Goal: Task Accomplishment & Management: Complete application form

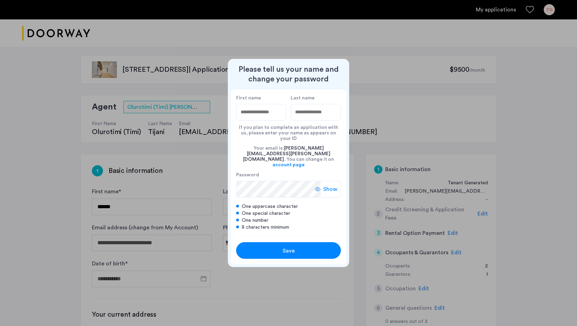
click at [261, 121] on input "First name" at bounding box center [261, 112] width 50 height 17
type input "*****"
type input "******"
click at [292, 247] on span "Save" at bounding box center [288, 251] width 12 height 8
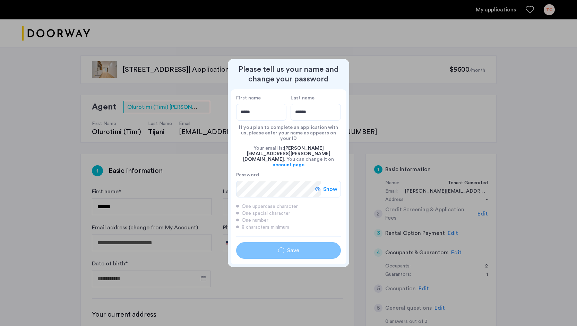
type input "*****"
type input "******"
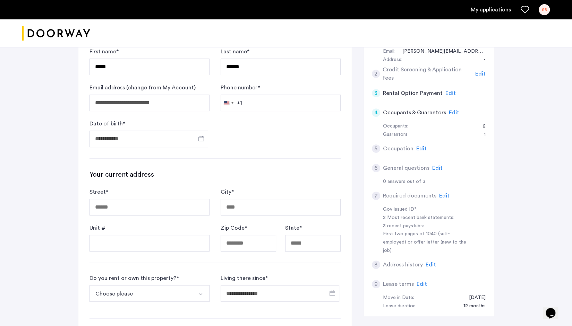
scroll to position [162, 0]
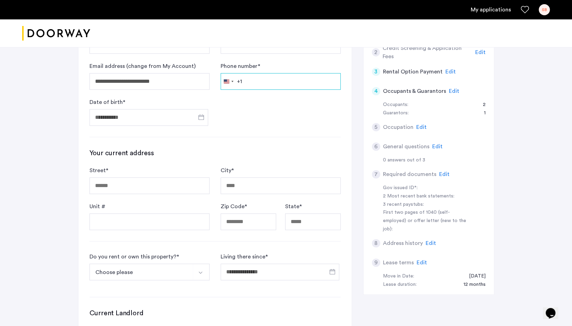
click at [278, 81] on input "Phone number *" at bounding box center [280, 81] width 120 height 17
type input "**********"
click at [170, 114] on input "Date of birth *" at bounding box center [148, 117] width 119 height 17
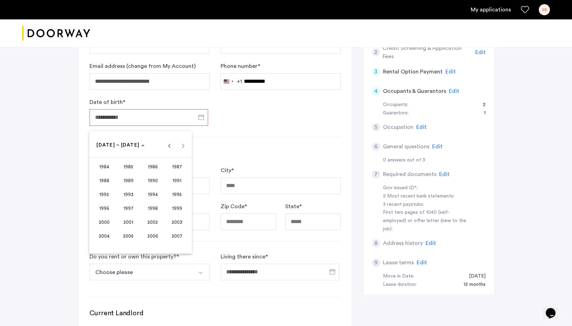
click at [170, 114] on div at bounding box center [286, 163] width 572 height 326
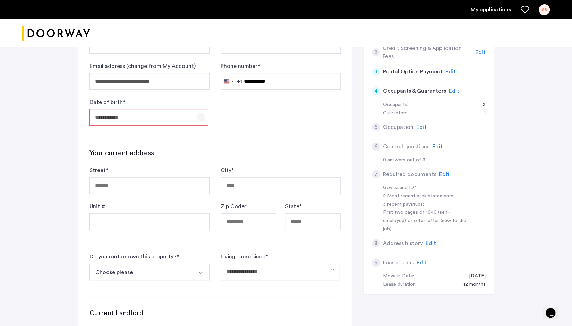
click at [202, 118] on span "Open calendar" at bounding box center [201, 117] width 17 height 17
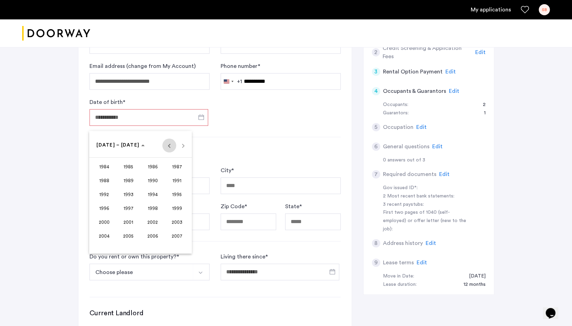
click at [169, 145] on span "Previous 24 years" at bounding box center [169, 146] width 14 height 14
click at [103, 197] on span "1968" at bounding box center [104, 195] width 22 height 12
click at [251, 127] on div at bounding box center [286, 163] width 572 height 326
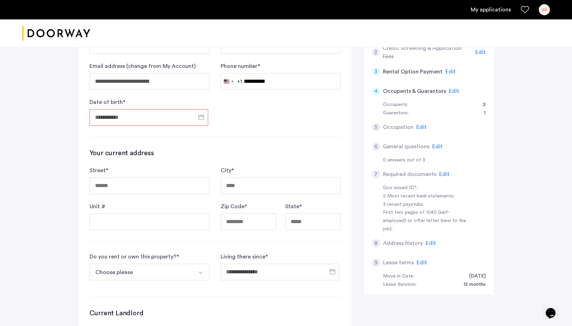
click at [191, 117] on input "Date of birth *" at bounding box center [148, 117] width 119 height 17
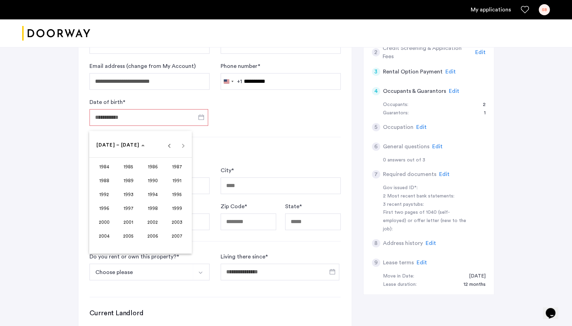
click at [191, 117] on div at bounding box center [286, 163] width 572 height 326
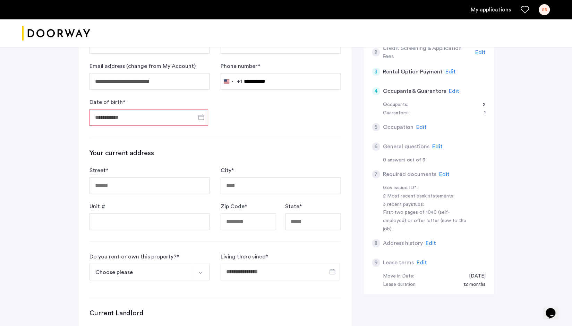
click at [176, 114] on input "Date of birth *" at bounding box center [148, 117] width 119 height 17
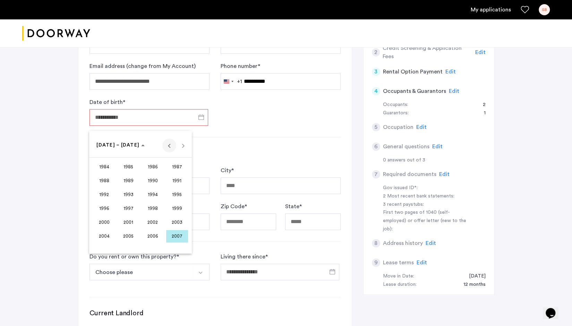
click at [167, 148] on span "Previous 24 years" at bounding box center [169, 146] width 14 height 14
click at [105, 193] on span "1968" at bounding box center [104, 195] width 22 height 12
click at [134, 208] on span "OCT" at bounding box center [128, 208] width 22 height 12
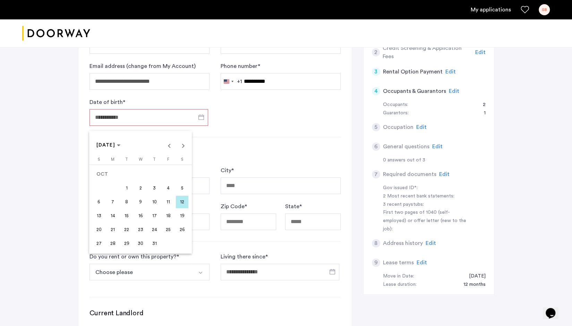
click at [158, 242] on span "31" at bounding box center [154, 243] width 12 height 12
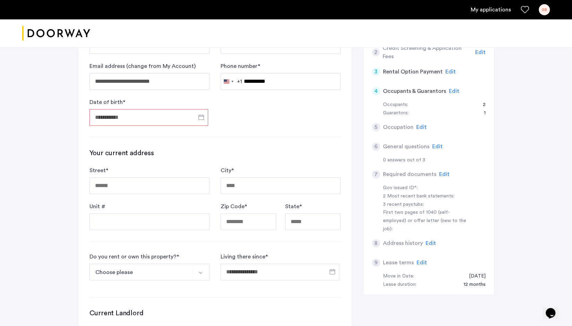
type input "**********"
click at [132, 184] on input "Street *" at bounding box center [149, 185] width 120 height 17
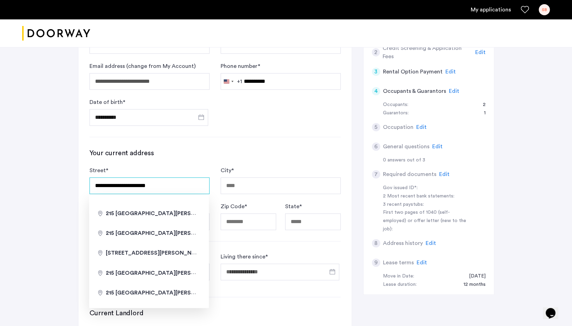
type input "**********"
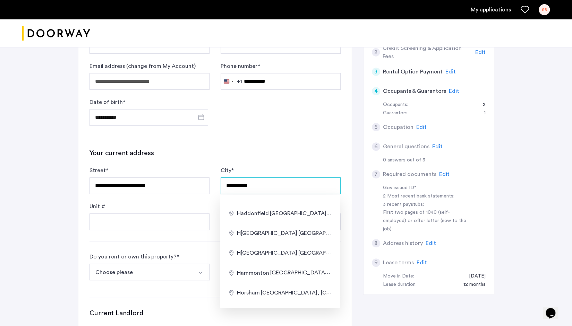
type input "**********"
type input "*****"
type input "**"
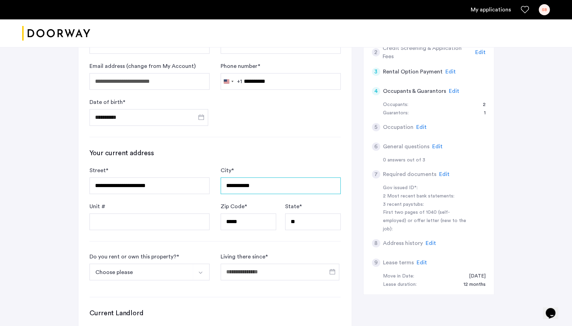
scroll to position [287, 0]
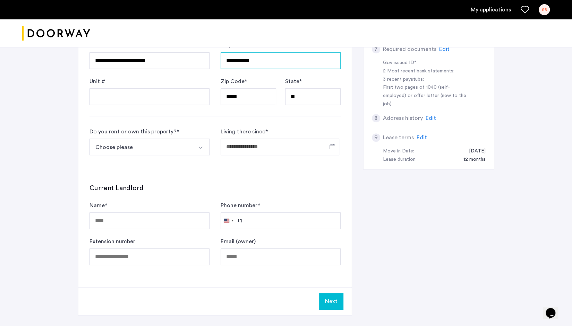
type input "**********"
click at [164, 143] on button "Choose please" at bounding box center [141, 147] width 104 height 17
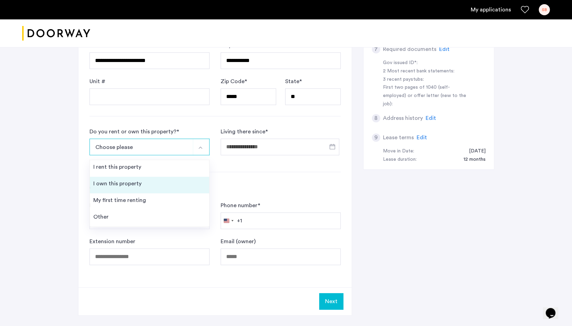
click at [127, 184] on div "I own this property" at bounding box center [117, 184] width 48 height 8
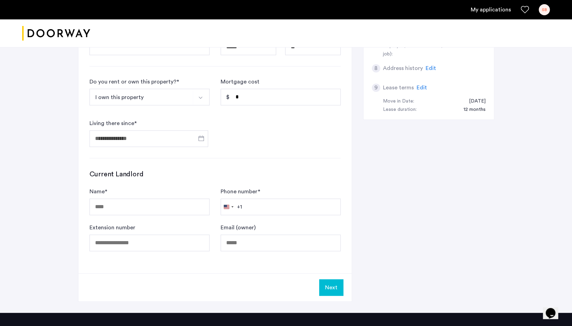
scroll to position [339, 0]
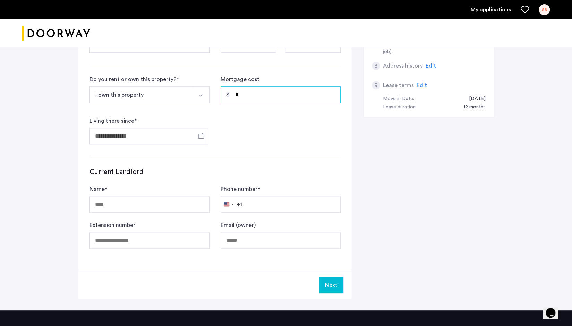
click at [290, 96] on input "*" at bounding box center [280, 94] width 120 height 17
type input "*"
type input "*****"
click at [200, 138] on span "Open calendar" at bounding box center [201, 136] width 17 height 17
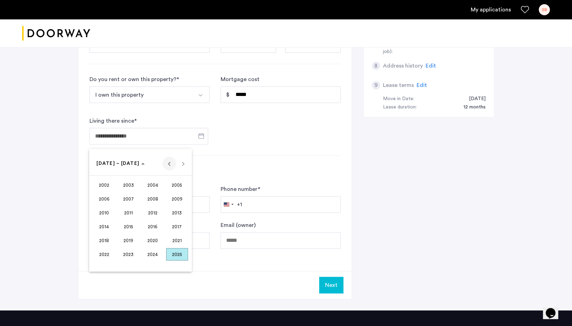
click at [171, 163] on span "Previous 24 years" at bounding box center [169, 164] width 14 height 14
click at [182, 163] on span "Next 24 years" at bounding box center [183, 164] width 14 height 14
click at [177, 244] on span "1997" at bounding box center [177, 240] width 22 height 12
click at [170, 168] on span "Previous year" at bounding box center [169, 164] width 14 height 14
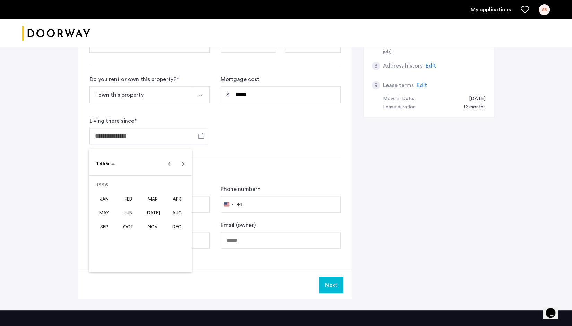
click at [200, 133] on div at bounding box center [286, 163] width 572 height 326
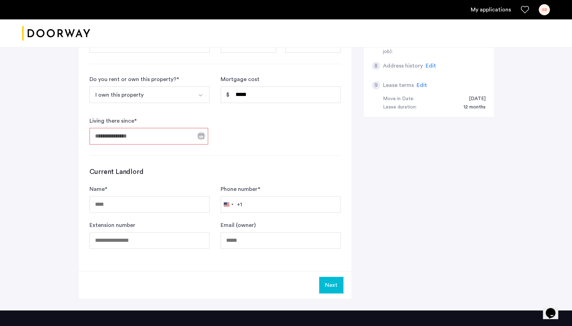
click at [165, 135] on input "Living there since *" at bounding box center [148, 136] width 119 height 17
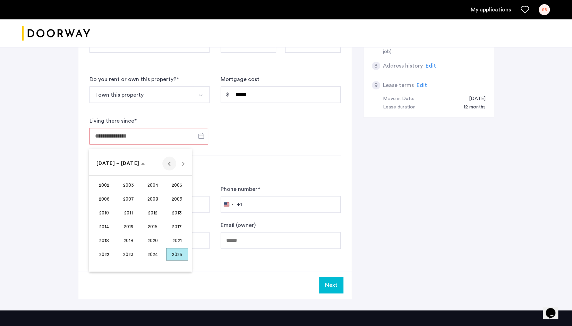
click at [170, 165] on span "Previous 24 years" at bounding box center [169, 164] width 14 height 14
click at [182, 166] on span "Next 24 years" at bounding box center [183, 164] width 14 height 14
click at [107, 242] on span "1994" at bounding box center [104, 240] width 22 height 12
click at [129, 226] on span "OCT" at bounding box center [128, 226] width 22 height 12
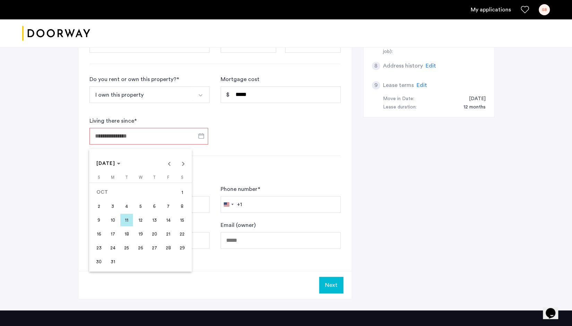
click at [181, 196] on span "1" at bounding box center [182, 192] width 12 height 12
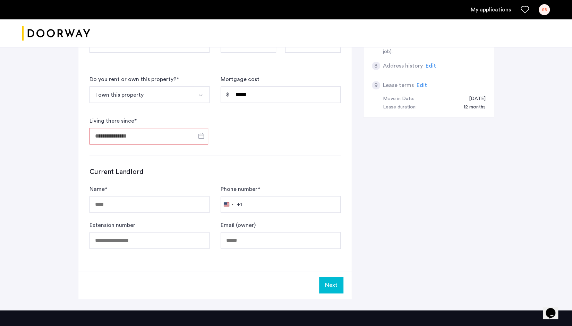
type input "**********"
click at [331, 281] on button "Next" at bounding box center [331, 285] width 24 height 17
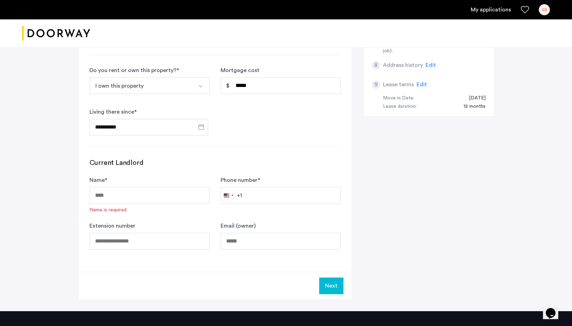
scroll to position [353, 0]
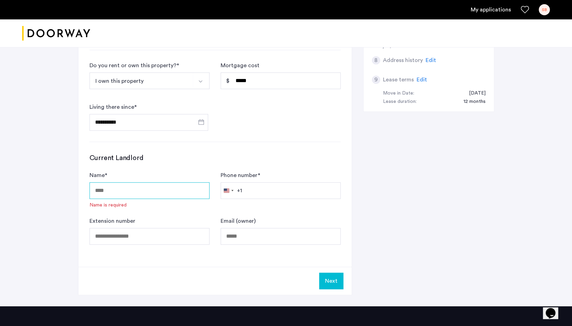
click at [195, 190] on input "Name *" at bounding box center [149, 190] width 120 height 17
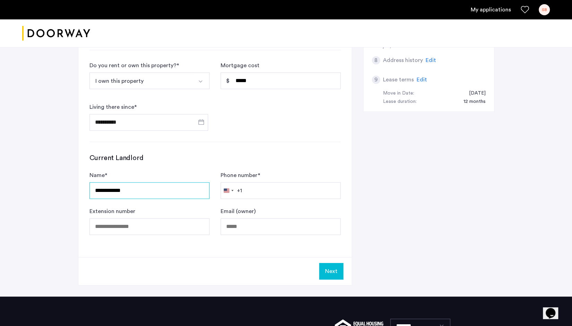
type input "**********"
click at [331, 271] on button "Next" at bounding box center [331, 271] width 24 height 17
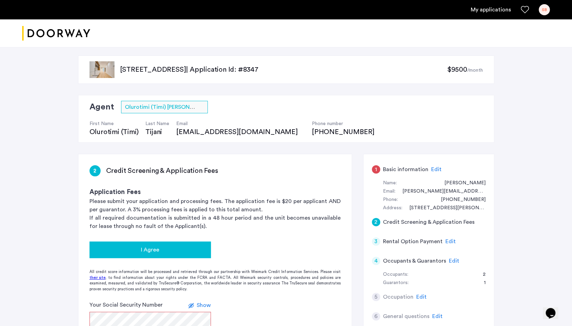
click at [156, 250] on span "I Agree" at bounding box center [150, 250] width 18 height 8
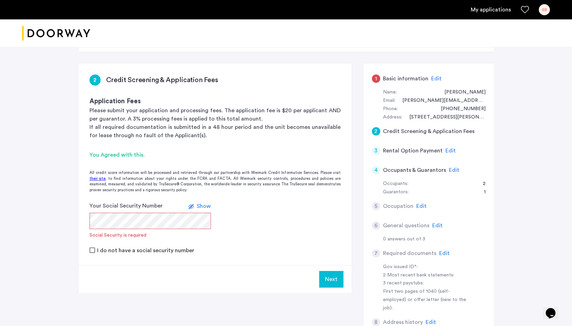
scroll to position [99, 0]
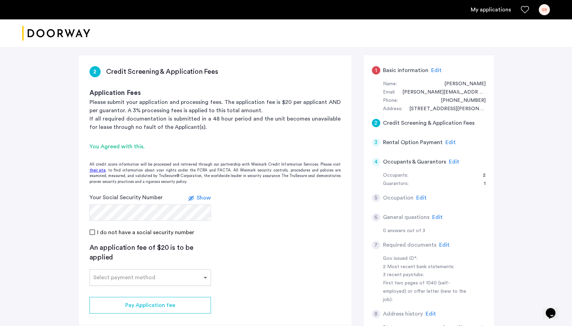
click at [207, 279] on span at bounding box center [206, 277] width 9 height 8
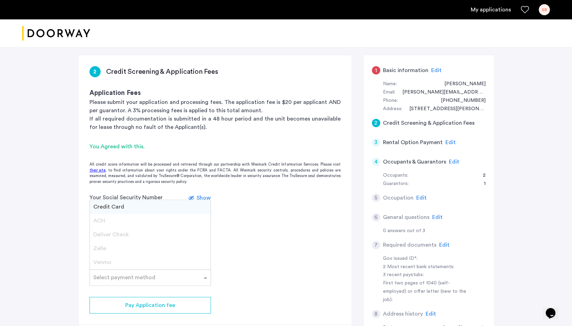
click at [135, 208] on div "Credit Card" at bounding box center [150, 207] width 121 height 14
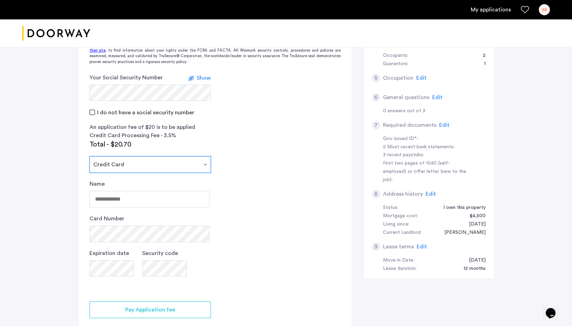
scroll to position [223, 0]
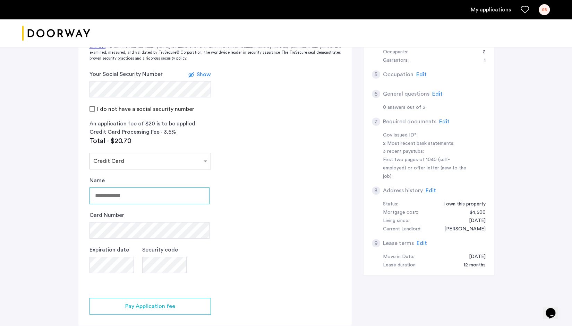
click at [177, 197] on input "Name" at bounding box center [149, 196] width 120 height 17
type input "**********"
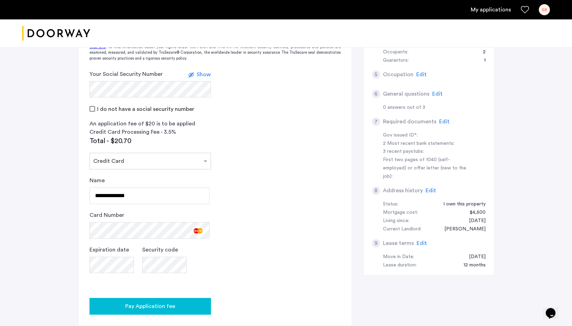
click at [146, 305] on span "Pay Application fee" at bounding box center [150, 306] width 50 height 8
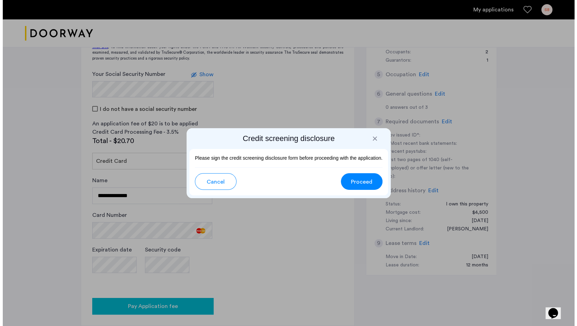
scroll to position [0, 0]
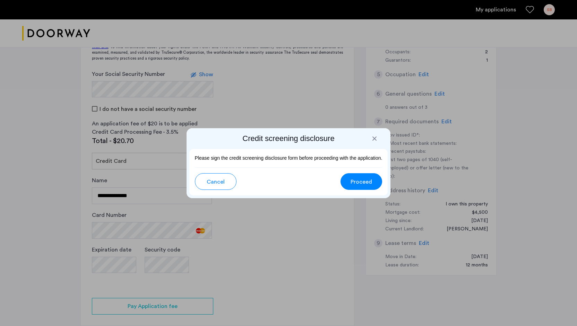
click at [360, 184] on span "Proceed" at bounding box center [360, 182] width 21 height 8
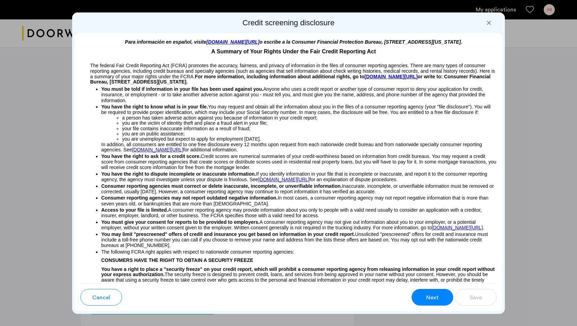
click at [431, 292] on button "Next" at bounding box center [432, 297] width 42 height 17
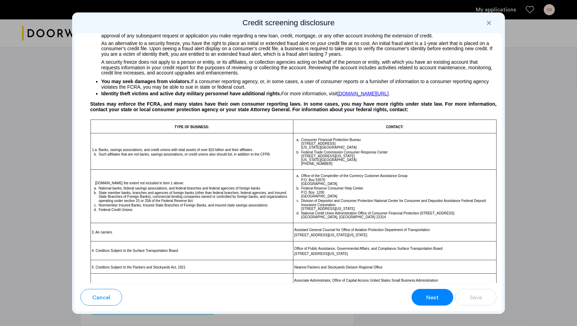
click at [433, 299] on span "Next" at bounding box center [432, 298] width 12 height 8
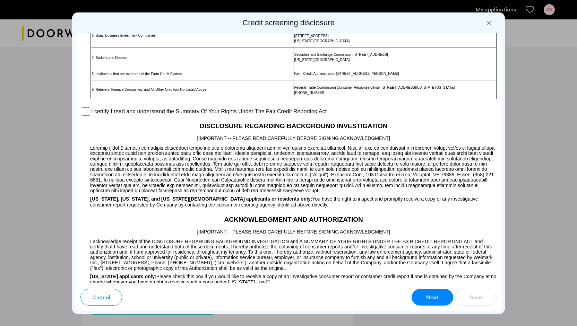
click at [433, 299] on span "Next" at bounding box center [432, 298] width 12 height 8
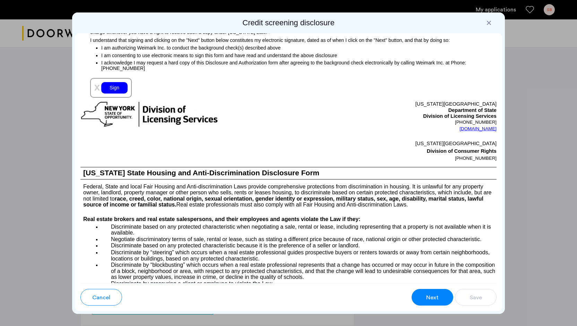
click at [433, 299] on span "Next" at bounding box center [432, 298] width 12 height 8
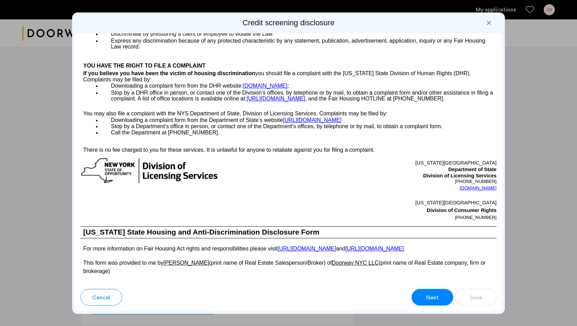
click at [433, 299] on span "Next" at bounding box center [432, 298] width 12 height 8
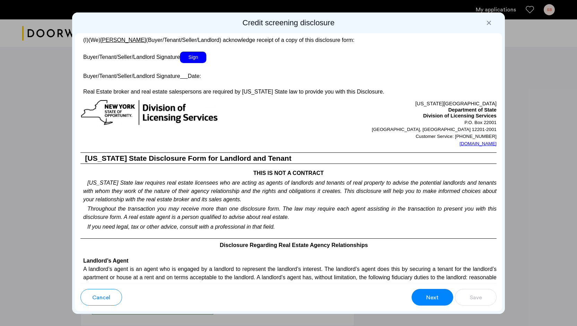
click at [201, 63] on span "Sign" at bounding box center [193, 57] width 26 height 11
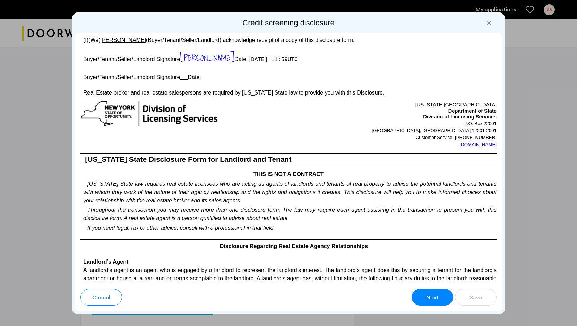
click at [435, 300] on span "Next" at bounding box center [432, 298] width 12 height 8
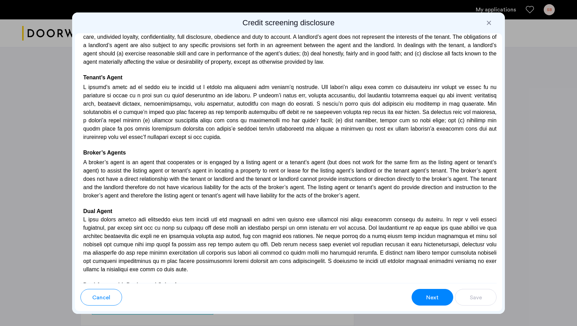
click at [435, 300] on span "Next" at bounding box center [432, 298] width 12 height 8
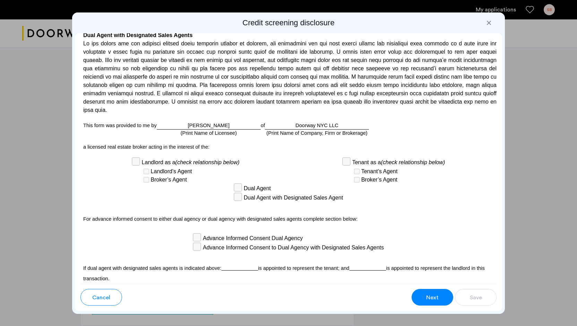
click at [435, 300] on span "Next" at bounding box center [432, 298] width 12 height 8
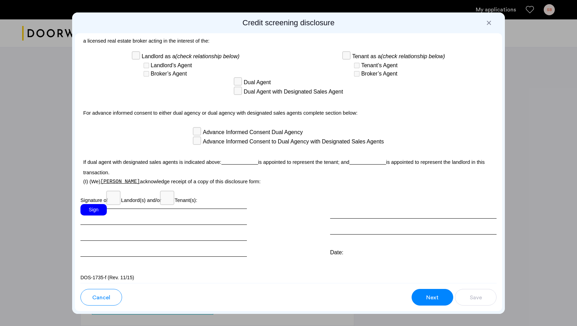
click at [435, 300] on span "Next" at bounding box center [432, 298] width 12 height 8
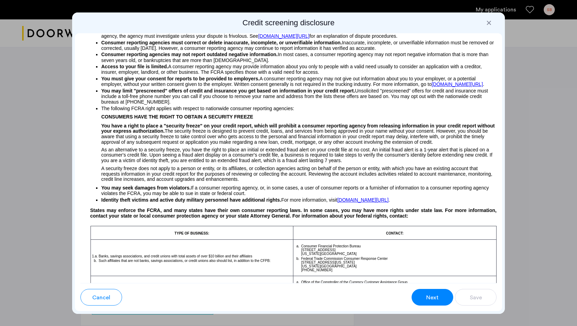
scroll to position [144, 0]
drag, startPoint x: 427, startPoint y: 296, endPoint x: 568, endPoint y: 85, distance: 254.0
click at [568, 85] on div at bounding box center [288, 163] width 577 height 326
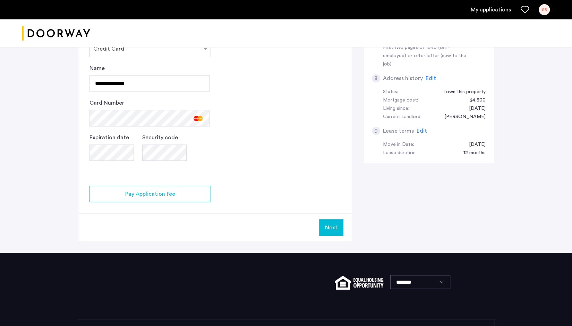
scroll to position [341, 0]
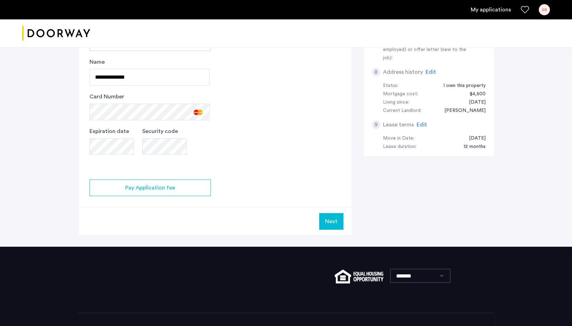
click at [333, 221] on button "Next" at bounding box center [331, 221] width 24 height 17
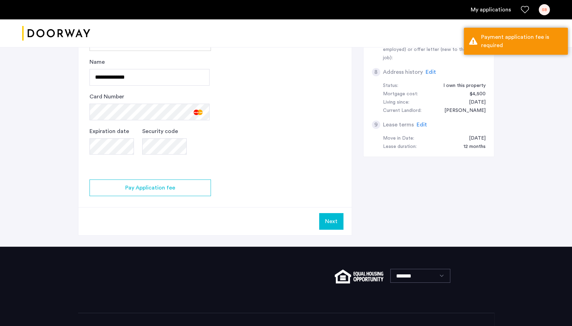
click at [333, 221] on button "Next" at bounding box center [331, 221] width 24 height 17
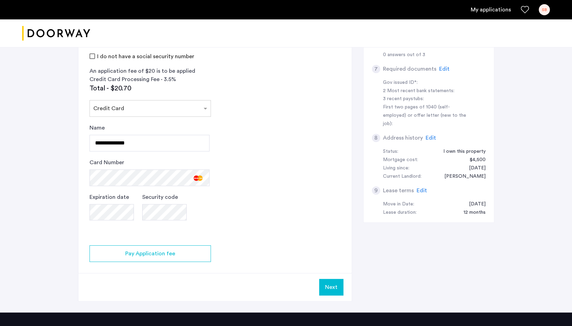
scroll to position [135, 0]
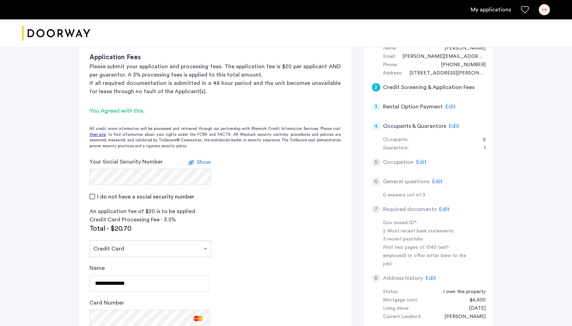
click at [206, 162] on span "Show" at bounding box center [204, 162] width 14 height 6
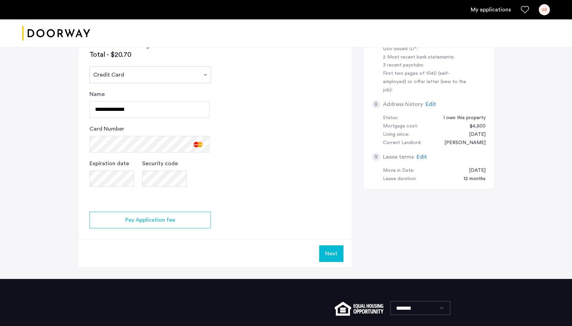
scroll to position [320, 0]
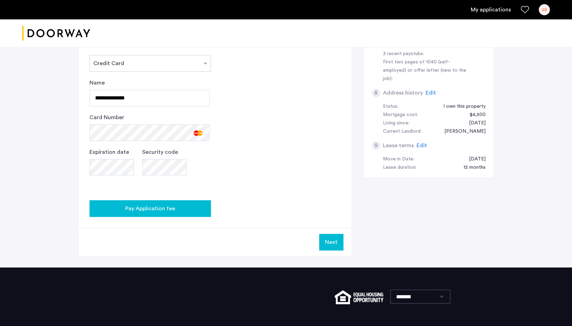
click at [139, 204] on span "Pay Application fee" at bounding box center [150, 208] width 50 height 8
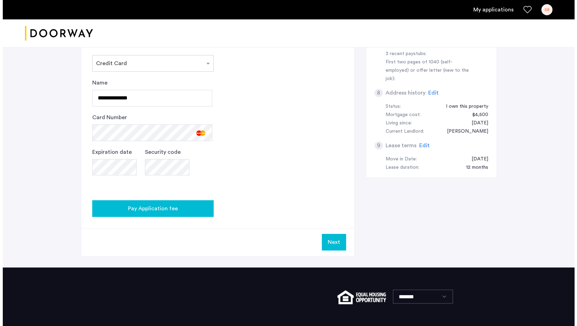
scroll to position [0, 0]
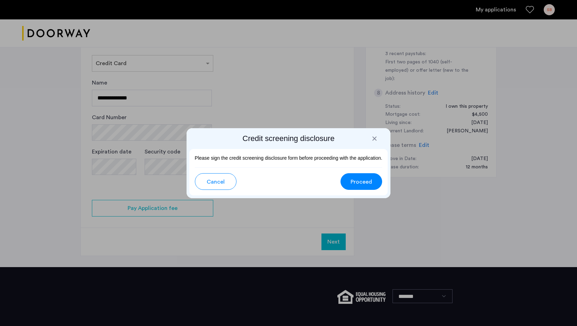
click at [360, 183] on span "Proceed" at bounding box center [360, 182] width 21 height 8
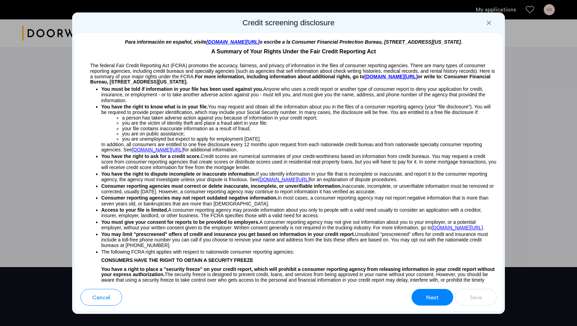
click at [426, 300] on span "Next" at bounding box center [432, 298] width 12 height 8
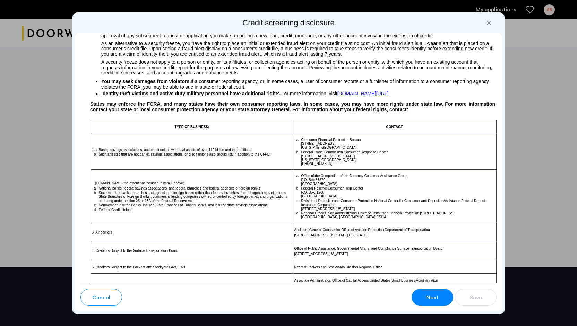
click at [426, 300] on span "Next" at bounding box center [432, 298] width 12 height 8
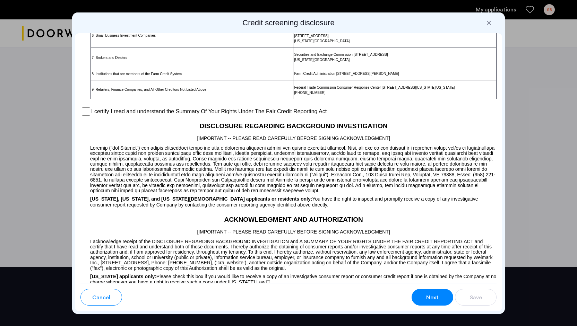
click at [426, 300] on span "Next" at bounding box center [432, 298] width 12 height 8
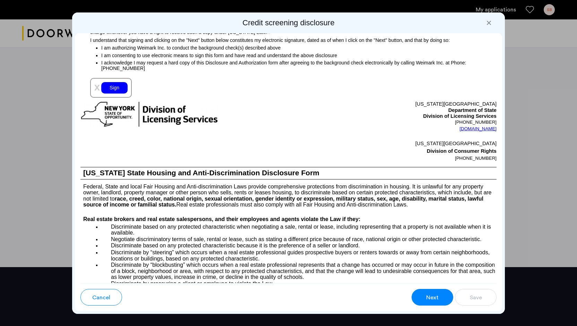
click at [426, 300] on span "Next" at bounding box center [432, 298] width 12 height 8
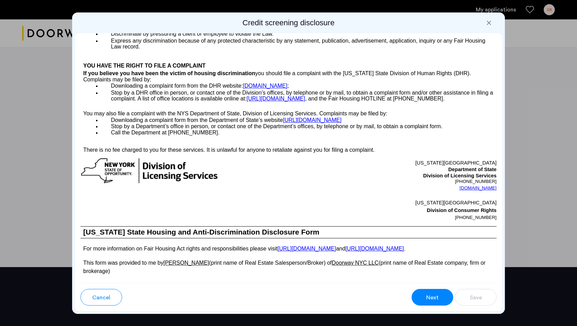
click at [426, 300] on span "Next" at bounding box center [432, 298] width 12 height 8
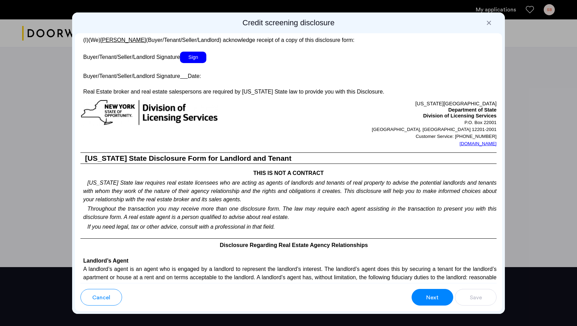
click at [426, 300] on span "Next" at bounding box center [432, 298] width 12 height 8
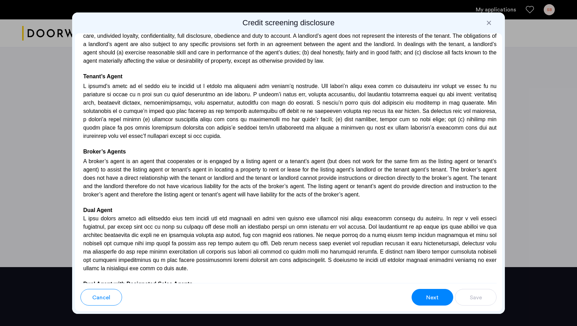
click at [426, 300] on span "Next" at bounding box center [432, 298] width 12 height 8
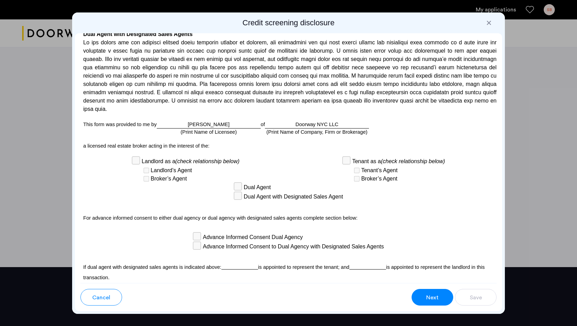
click at [426, 300] on span "Next" at bounding box center [432, 298] width 12 height 8
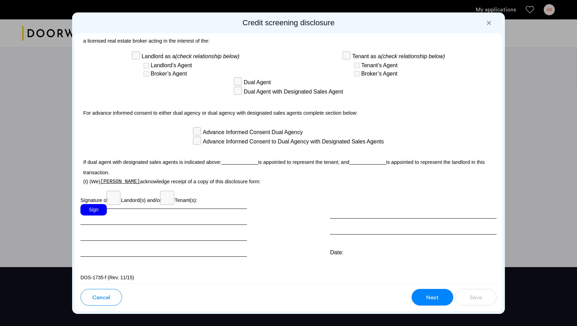
click at [90, 205] on div "Sign" at bounding box center [93, 209] width 26 height 11
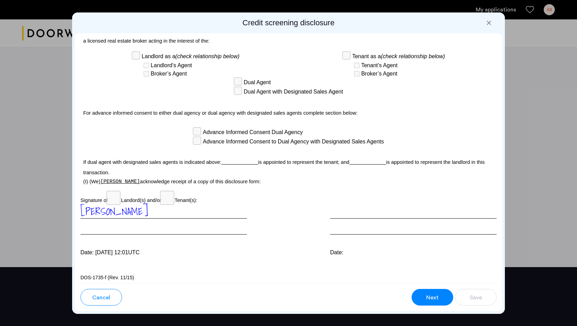
click at [427, 296] on span "Next" at bounding box center [432, 298] width 12 height 8
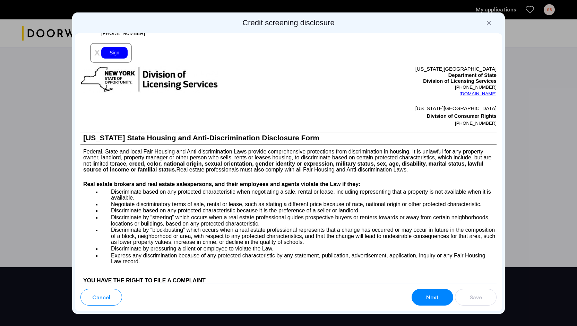
scroll to position [462, 0]
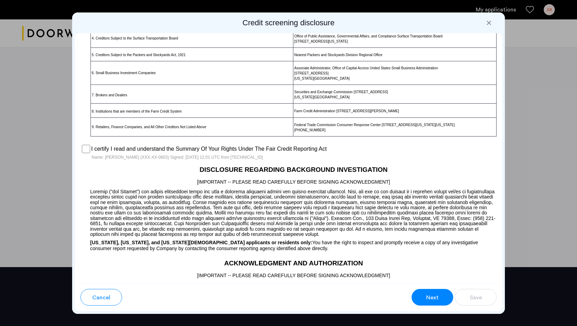
click at [433, 298] on span "Next" at bounding box center [432, 298] width 12 height 8
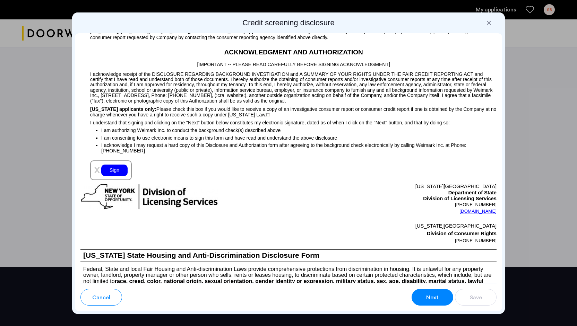
scroll to position [695, 0]
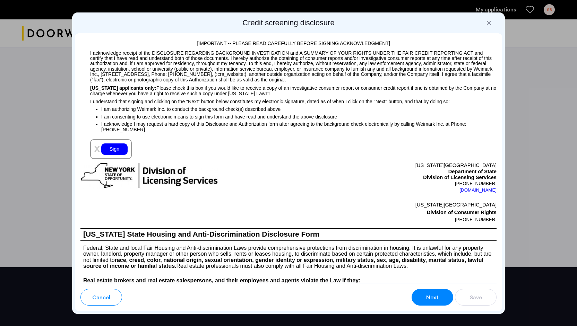
click at [433, 298] on span "Next" at bounding box center [432, 298] width 12 height 8
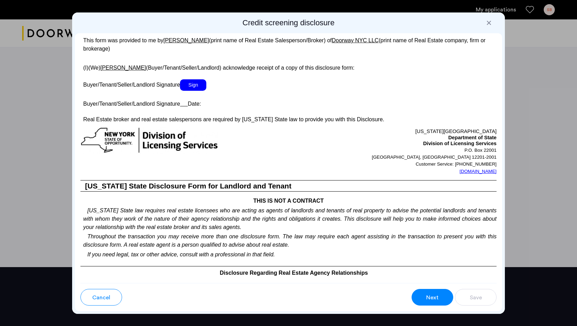
scroll to position [1245, 0]
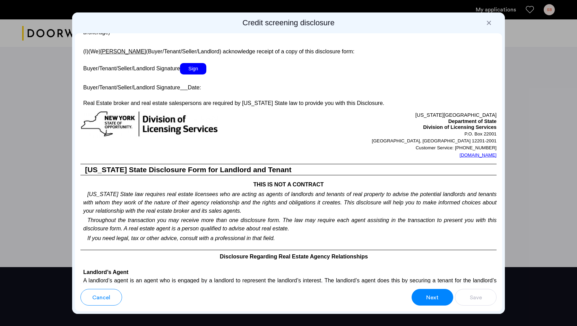
click at [201, 75] on span "Sign" at bounding box center [193, 68] width 26 height 11
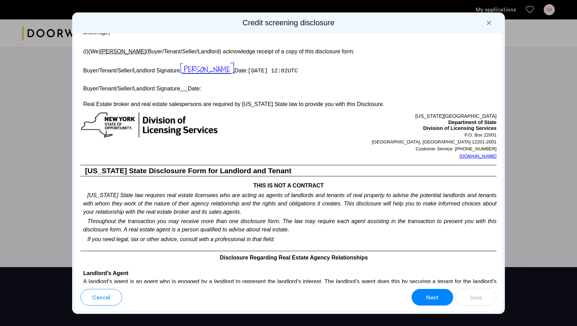
click at [430, 299] on span "Next" at bounding box center [432, 298] width 12 height 8
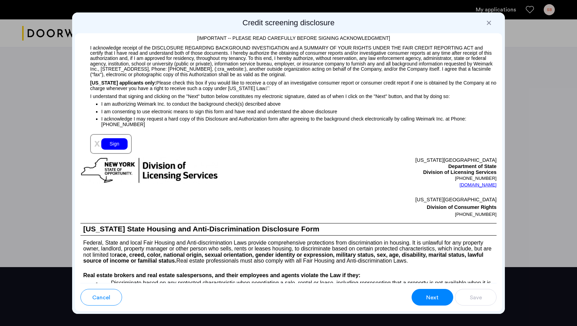
scroll to position [695, 0]
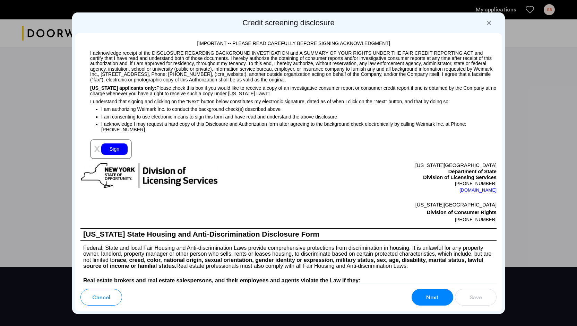
click at [117, 155] on div "Sign" at bounding box center [114, 148] width 26 height 11
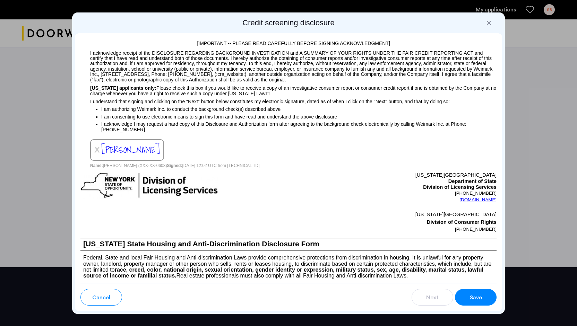
click at [477, 295] on span "Save" at bounding box center [476, 298] width 12 height 8
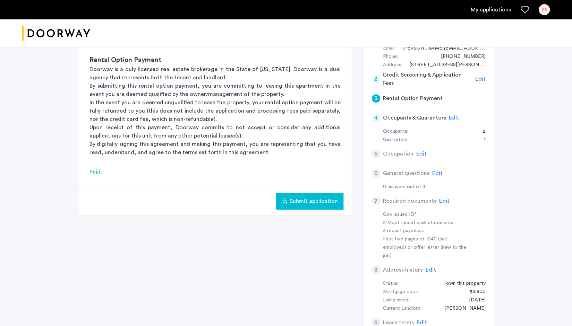
scroll to position [144, 0]
click at [308, 199] on span "Submit application" at bounding box center [313, 200] width 48 height 8
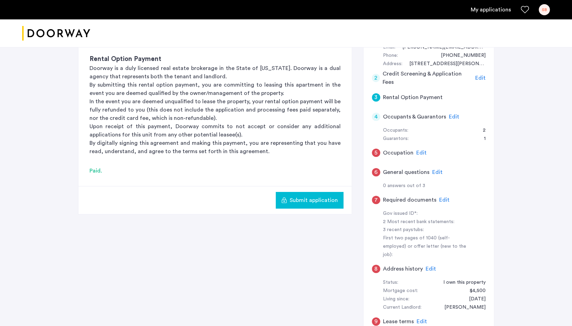
click at [417, 152] on span "Edit" at bounding box center [421, 153] width 10 height 6
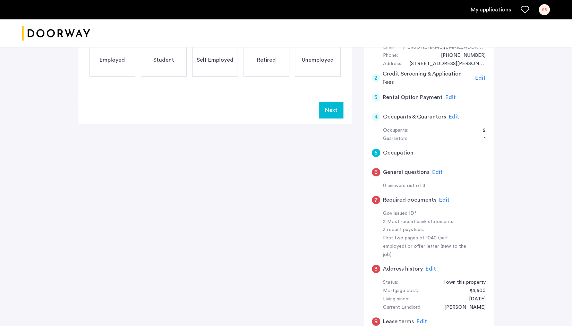
click at [111, 58] on span "Employed" at bounding box center [111, 60] width 25 height 8
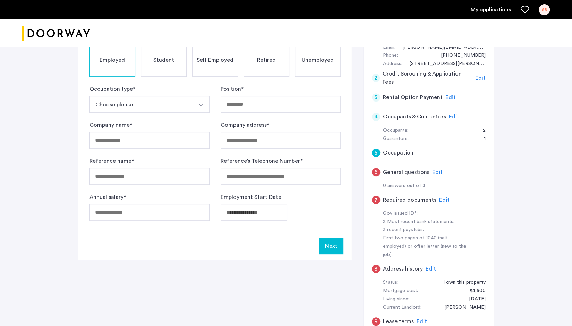
click at [154, 104] on button "Choose please" at bounding box center [141, 104] width 104 height 17
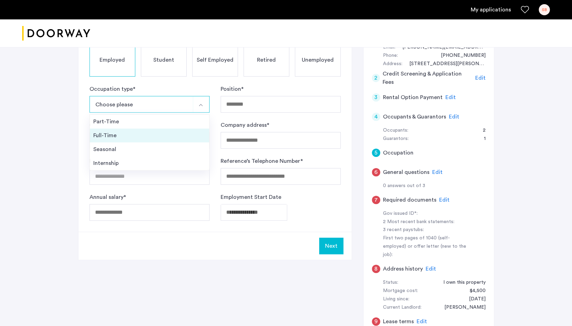
click at [124, 133] on div "Full-Time" at bounding box center [149, 135] width 112 height 8
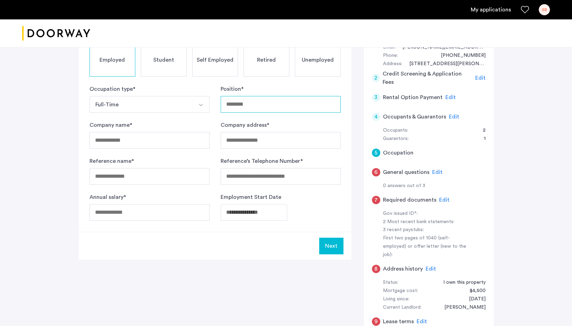
click at [286, 103] on input "Position *" at bounding box center [280, 104] width 120 height 17
type input "**********"
click at [129, 138] on input "Company name *" at bounding box center [149, 140] width 120 height 17
type input "**********"
click at [140, 178] on input "Reference name *" at bounding box center [149, 176] width 120 height 17
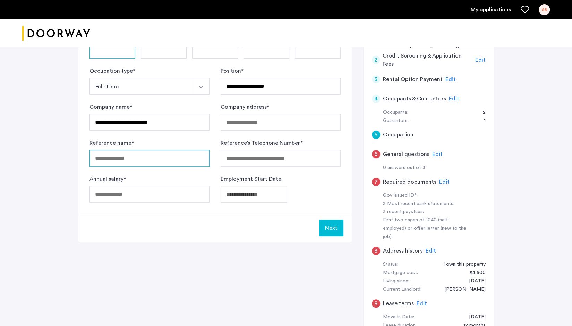
scroll to position [130, 0]
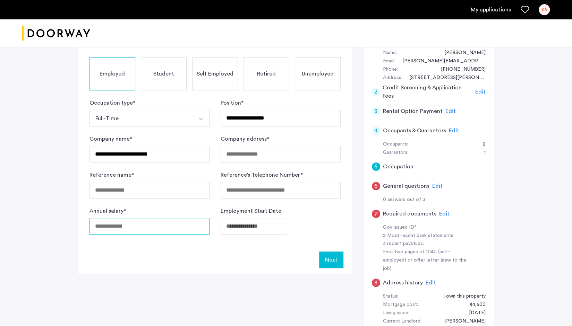
click at [125, 221] on div "Annual salary *" at bounding box center [149, 221] width 120 height 28
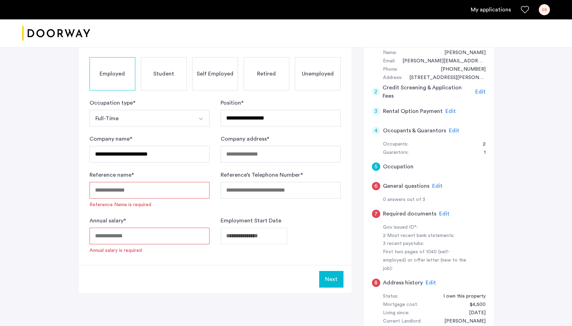
click at [149, 189] on input "Reference name *" at bounding box center [149, 190] width 120 height 17
click at [136, 235] on input "Annual salary *" at bounding box center [149, 236] width 120 height 17
type input "*"
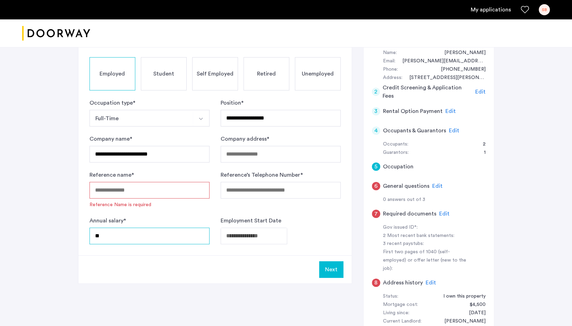
type input "*"
type input "******"
click at [283, 196] on body "**********" at bounding box center [286, 33] width 572 height 326
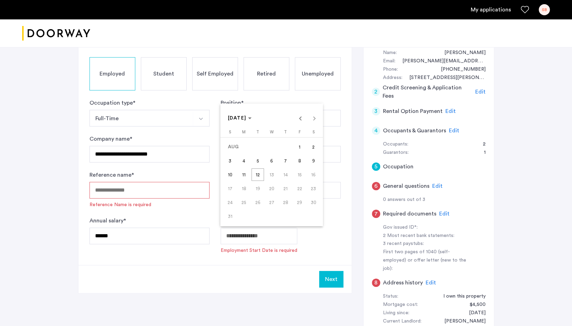
click at [117, 233] on div at bounding box center [286, 163] width 572 height 326
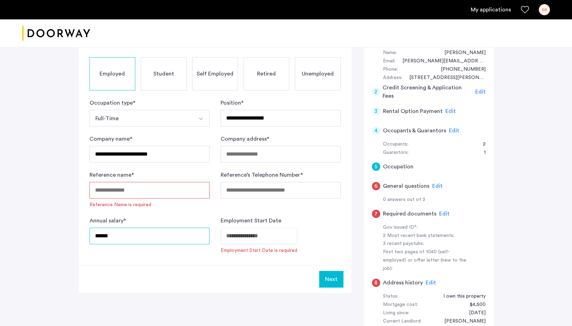
drag, startPoint x: 119, startPoint y: 236, endPoint x: 22, endPoint y: 229, distance: 97.3
click at [22, 229] on div "**********" at bounding box center [286, 146] width 572 height 465
type input "******"
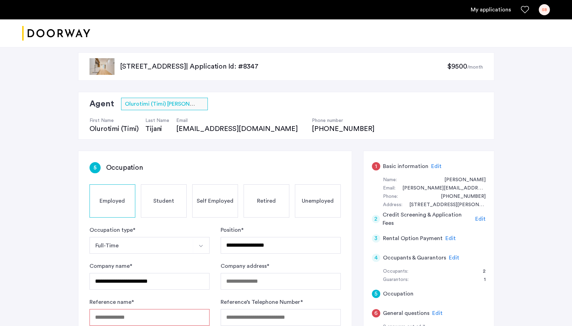
scroll to position [0, 0]
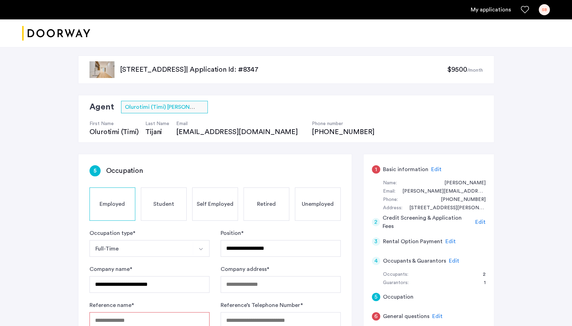
click at [542, 11] on div "SB" at bounding box center [543, 9] width 11 height 11
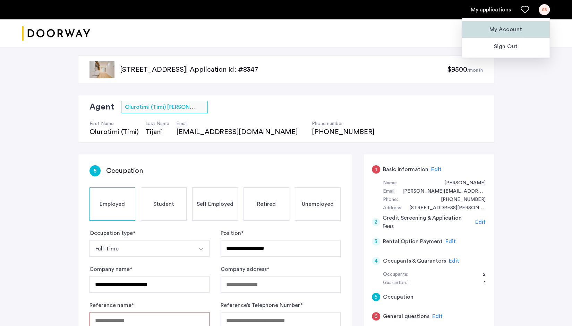
click at [517, 30] on span "My Account" at bounding box center [505, 29] width 76 height 8
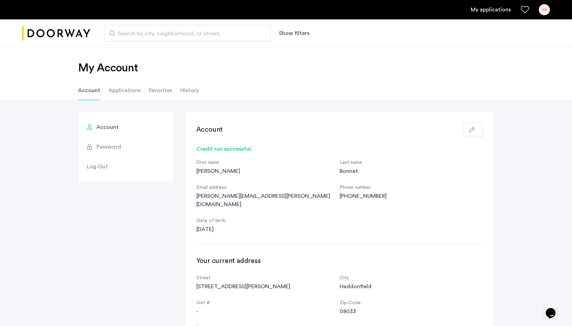
click at [545, 12] on div "SB" at bounding box center [543, 9] width 11 height 11
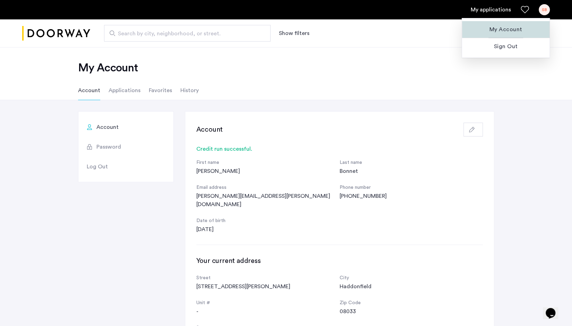
click at [513, 29] on span "My Account" at bounding box center [505, 29] width 76 height 8
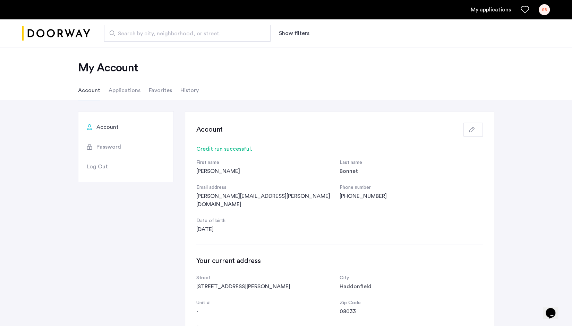
click at [110, 147] on span "Password" at bounding box center [108, 147] width 25 height 8
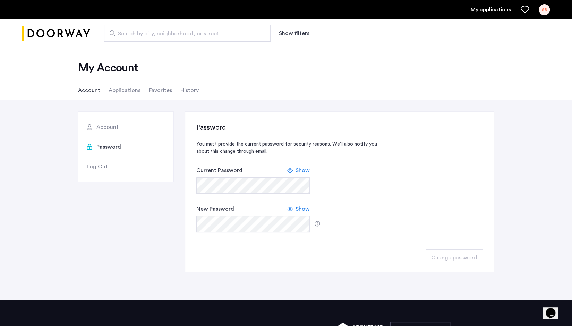
click at [300, 170] on span "Show" at bounding box center [302, 170] width 14 height 8
click at [453, 254] on span "Change password" at bounding box center [454, 258] width 46 height 8
click at [300, 210] on span "Show" at bounding box center [302, 209] width 14 height 8
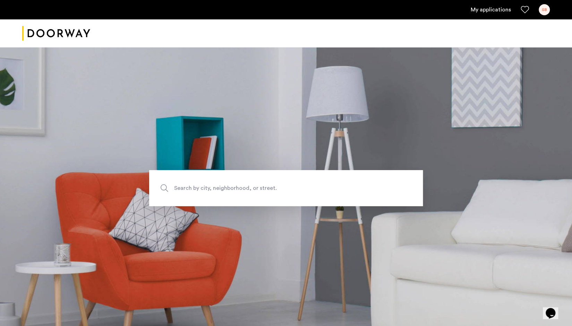
click at [491, 10] on link "My applications" at bounding box center [490, 10] width 40 height 8
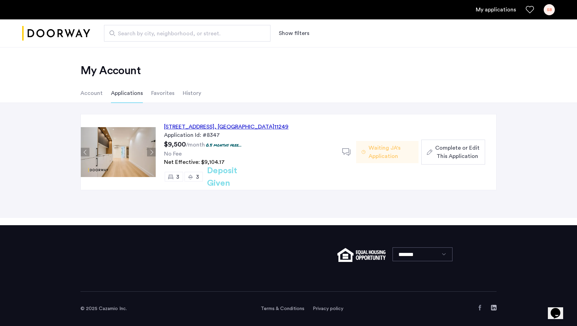
click at [199, 126] on div "143 North 9th Street, Unit 3L, Brooklyn , NY 11249" at bounding box center [226, 127] width 124 height 8
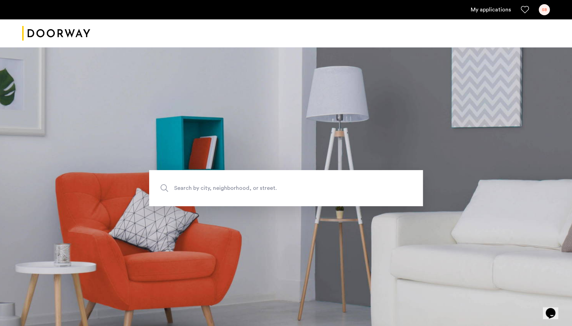
click at [498, 10] on link "My applications" at bounding box center [490, 10] width 40 height 8
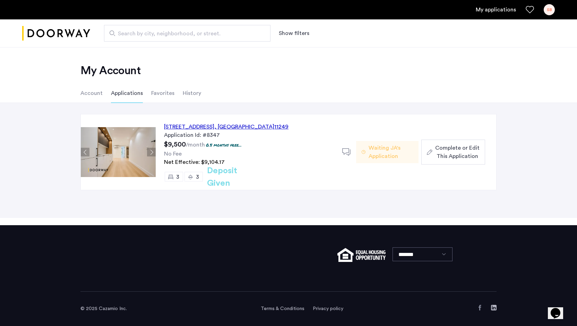
click at [453, 154] on span "Complete or Edit This Application" at bounding box center [457, 152] width 44 height 17
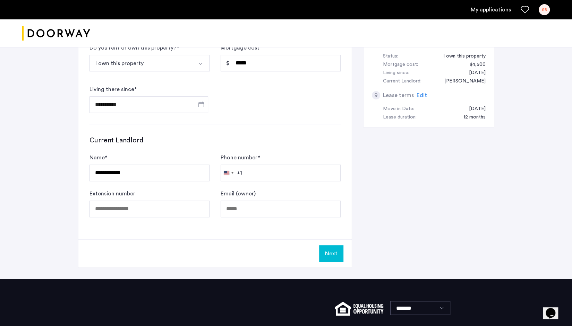
scroll to position [379, 0]
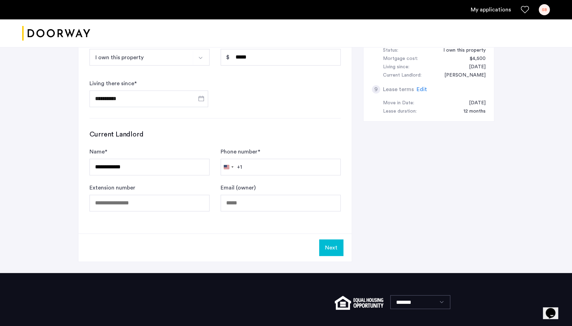
click at [333, 239] on button "Next" at bounding box center [331, 247] width 24 height 17
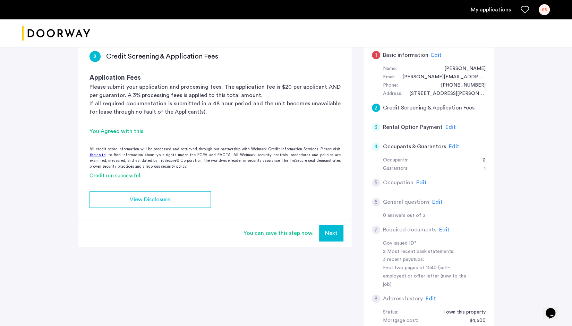
scroll to position [121, 0]
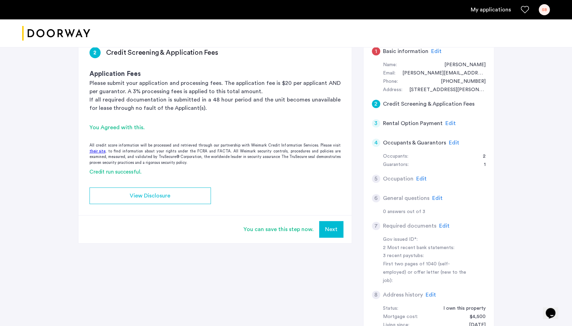
click at [333, 229] on button "Next" at bounding box center [331, 229] width 24 height 17
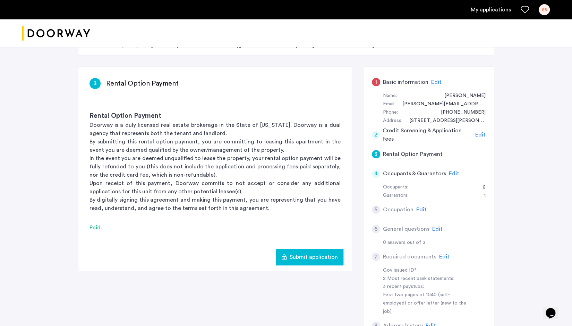
scroll to position [92, 0]
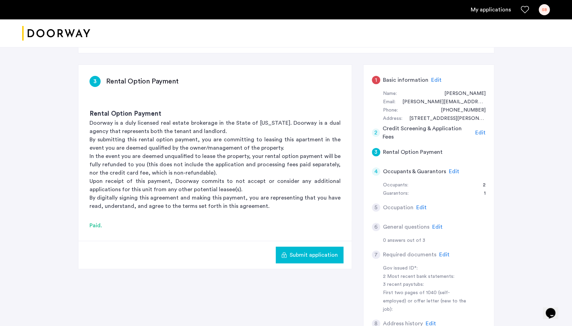
click at [307, 251] on span "Submit application" at bounding box center [313, 255] width 48 height 8
click at [426, 207] on div "5 Occupation Edit" at bounding box center [429, 207] width 114 height 19
click at [421, 207] on span "Edit" at bounding box center [421, 208] width 10 height 6
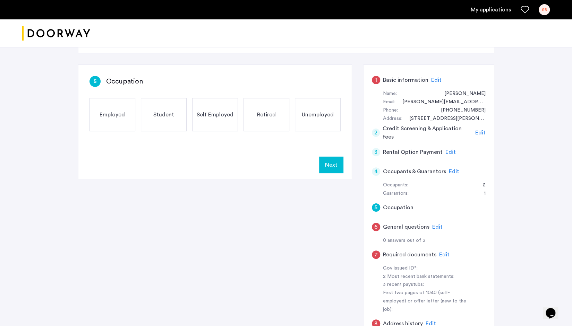
click at [113, 107] on div "Employed" at bounding box center [112, 114] width 46 height 33
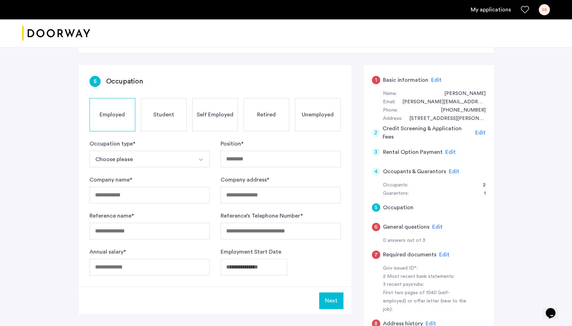
click at [145, 158] on button "Choose please" at bounding box center [141, 159] width 104 height 17
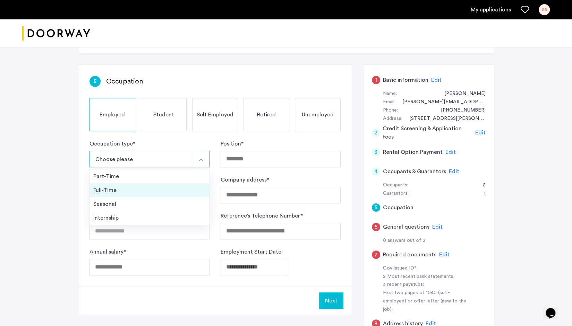
click at [117, 189] on div "Full-Time" at bounding box center [149, 190] width 112 height 8
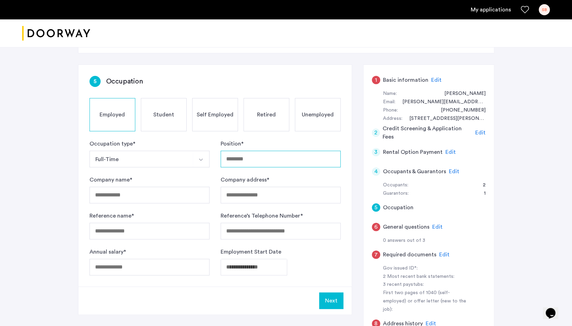
click at [247, 158] on input "Position *" at bounding box center [280, 159] width 120 height 17
type input "**********"
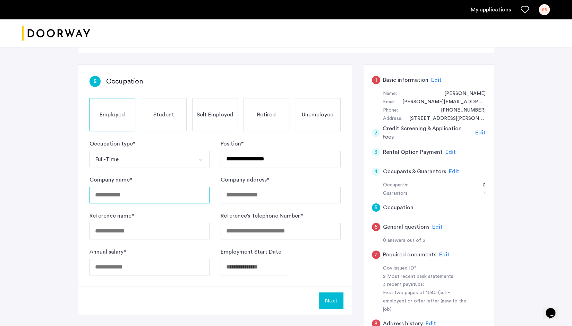
click at [144, 196] on input "Company name *" at bounding box center [149, 195] width 120 height 17
type input "**********"
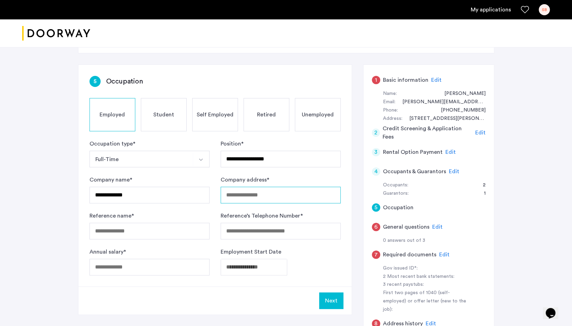
click at [266, 191] on input "Company address *" at bounding box center [280, 195] width 120 height 17
type input "**********"
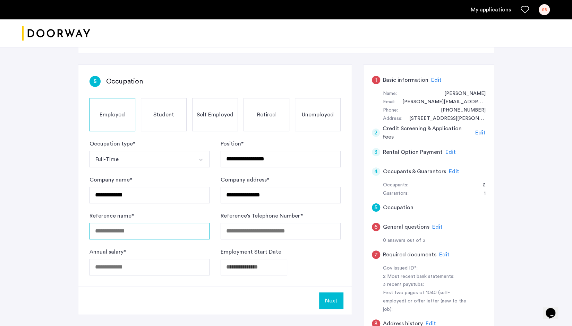
click at [158, 234] on input "Reference name *" at bounding box center [149, 231] width 120 height 17
type input "**********"
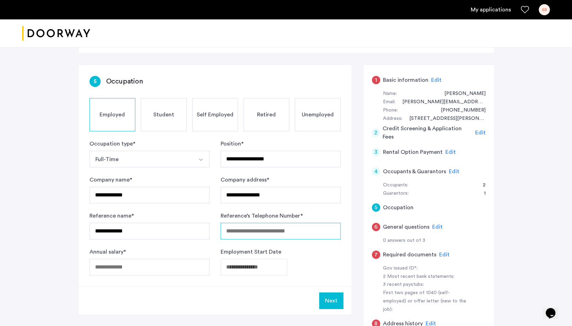
click at [286, 234] on input "Reference’s Telephone Number *" at bounding box center [280, 231] width 120 height 17
type input "**********"
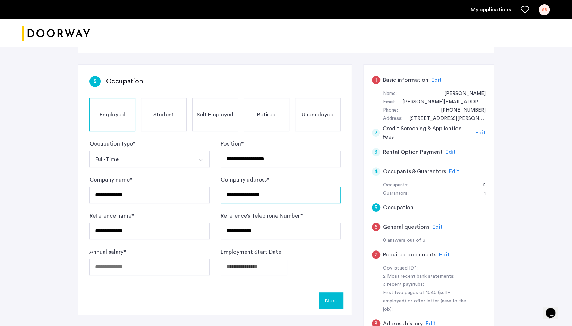
click at [290, 195] on input "**********" at bounding box center [280, 195] width 120 height 17
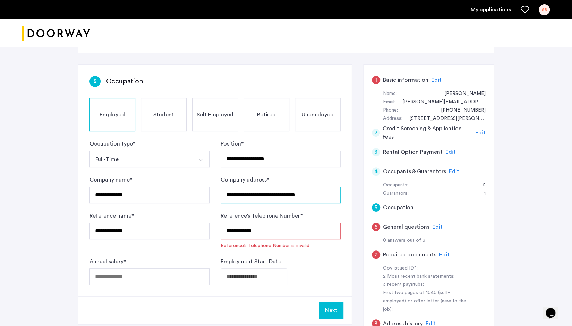
type input "**********"
click at [270, 229] on input "**********" at bounding box center [280, 231] width 120 height 17
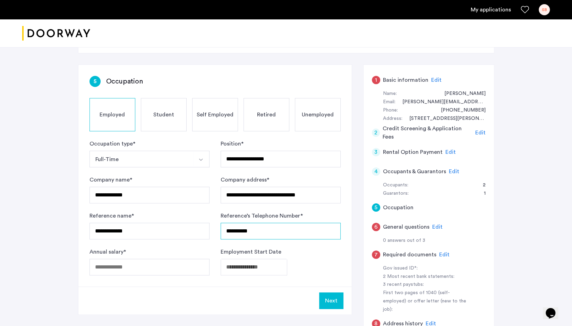
type input "**********"
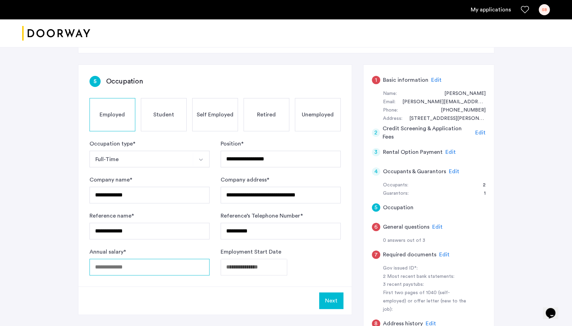
click at [139, 267] on input "Annual salary *" at bounding box center [149, 267] width 120 height 17
type input "******"
click at [269, 234] on body "**********" at bounding box center [286, 71] width 572 height 326
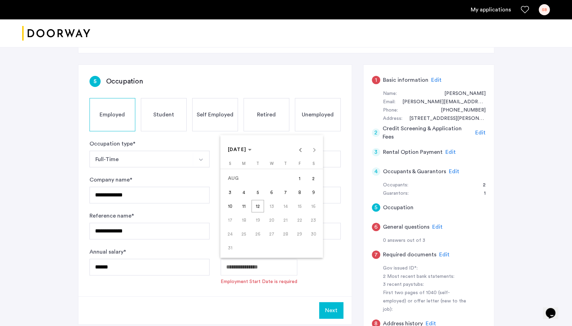
click at [252, 272] on div at bounding box center [286, 163] width 572 height 326
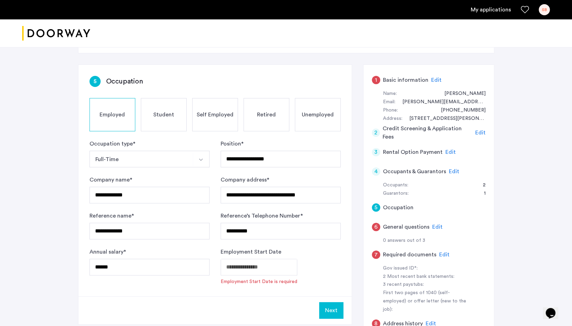
click at [273, 234] on body "**********" at bounding box center [286, 71] width 572 height 326
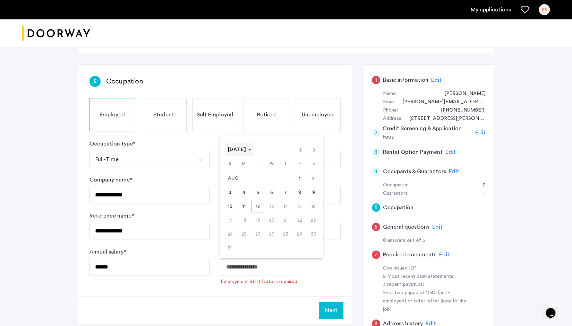
click at [252, 151] on span "AUG 2025" at bounding box center [240, 150] width 24 height 6
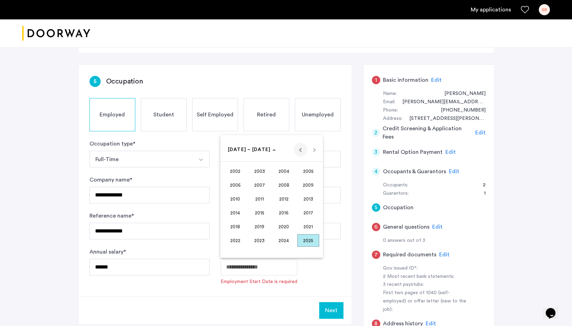
click at [300, 152] on span "Previous 24 years" at bounding box center [300, 150] width 14 height 14
click at [313, 152] on span "Next 24 years" at bounding box center [314, 150] width 14 height 14
click at [262, 212] on span "1991" at bounding box center [260, 213] width 22 height 12
click at [312, 213] on span "DEC" at bounding box center [308, 213] width 22 height 12
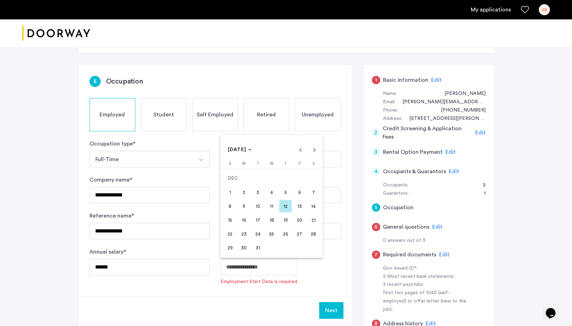
click at [243, 232] on span "23" at bounding box center [243, 234] width 12 height 12
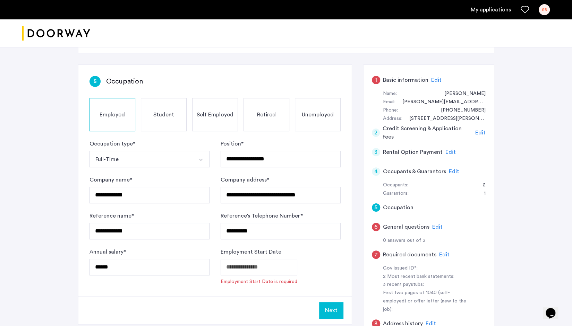
type input "**********"
click at [331, 299] on button "Next" at bounding box center [331, 301] width 24 height 17
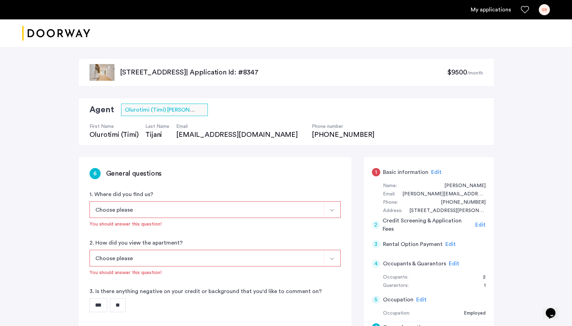
click at [331, 210] on img "Select option" at bounding box center [332, 211] width 6 height 6
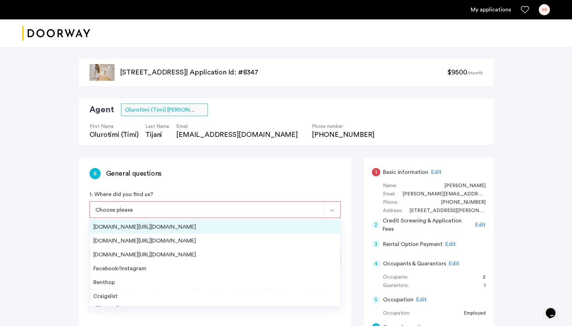
click at [164, 225] on div "Streeteasy.com/Zillow.com" at bounding box center [214, 227] width 243 height 8
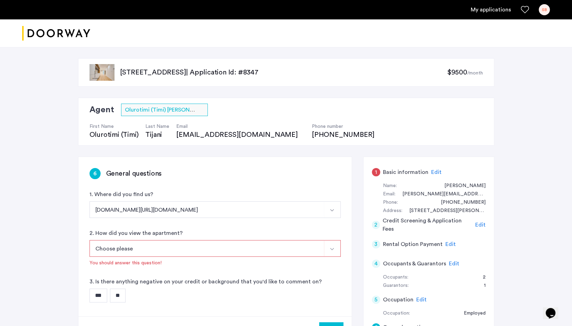
click at [333, 250] on img "Select option" at bounding box center [332, 249] width 6 height 6
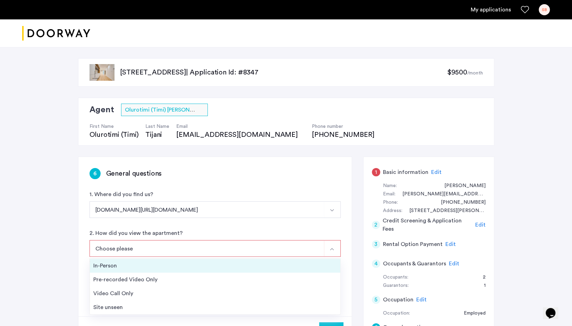
click at [227, 262] on div "In-Person" at bounding box center [214, 266] width 243 height 8
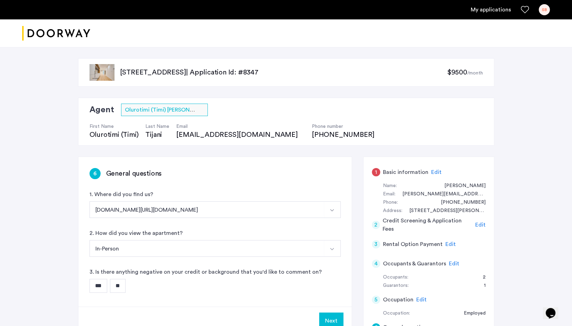
click at [122, 286] on input "**" at bounding box center [118, 286] width 16 height 14
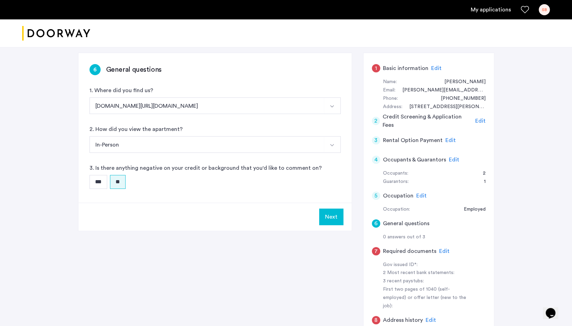
scroll to position [105, 0]
click at [329, 215] on button "Next" at bounding box center [331, 216] width 24 height 17
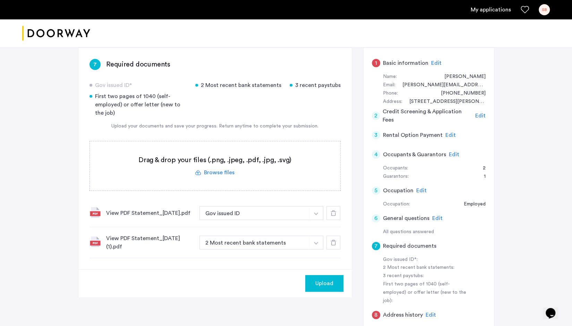
scroll to position [110, 0]
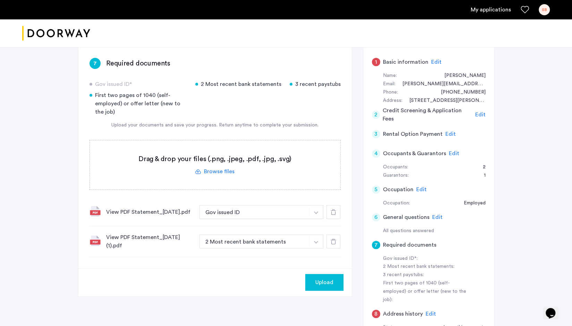
click at [159, 213] on div "View PDF Statement_2025-04-30.pdf" at bounding box center [150, 212] width 88 height 8
click at [105, 215] on div "View PDF Statement_2025-04-30.pdf Gov issued ID + 2 Most recent bank statements…" at bounding box center [214, 212] width 251 height 28
click at [105, 212] on div "View PDF Statement_2025-04-30.pdf Gov issued ID + 2 Most recent bank statements…" at bounding box center [214, 212] width 251 height 28
click at [98, 210] on img at bounding box center [94, 211] width 11 height 11
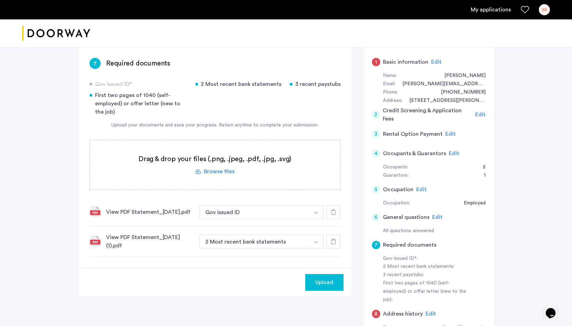
click at [98, 210] on img at bounding box center [94, 211] width 11 height 11
click at [121, 208] on div "View PDF Statement_2025-04-30.pdf" at bounding box center [150, 212] width 88 height 8
click at [99, 214] on img at bounding box center [94, 211] width 11 height 11
drag, startPoint x: 116, startPoint y: 212, endPoint x: 147, endPoint y: 152, distance: 67.7
click at [147, 152] on div "Gov issued ID* 2 Most recent bank statements 3 recent paystubs First two pages …" at bounding box center [214, 168] width 251 height 177
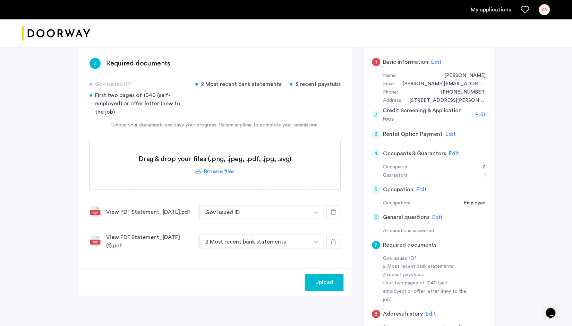
click at [160, 208] on div "View PDF Statement_2025-04-30.pdf" at bounding box center [150, 212] width 88 height 8
click at [333, 215] on icon at bounding box center [333, 212] width 6 height 6
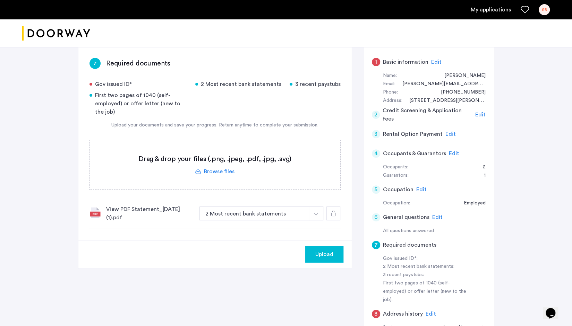
click at [333, 215] on icon at bounding box center [333, 214] width 6 height 6
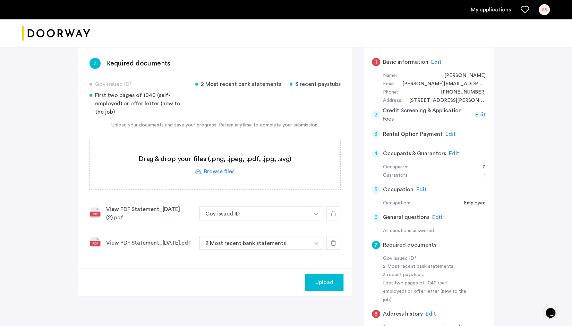
click at [317, 215] on button "button" at bounding box center [316, 214] width 14 height 14
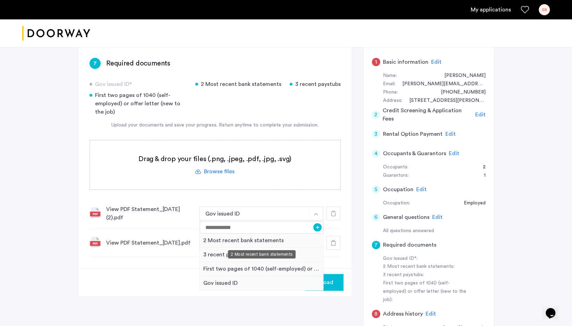
click at [264, 242] on div "2 Most recent bank statements" at bounding box center [262, 241] width 124 height 14
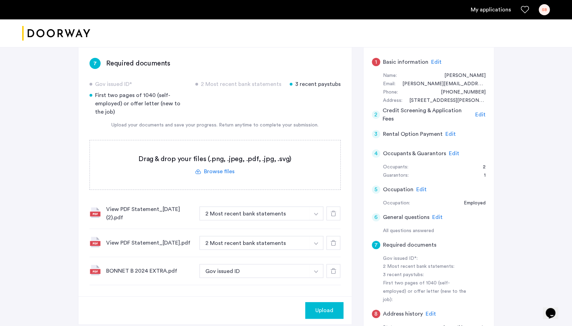
click at [317, 216] on img "button" at bounding box center [316, 214] width 4 height 3
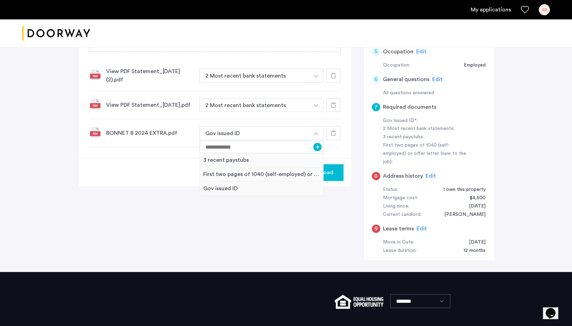
scroll to position [249, 0]
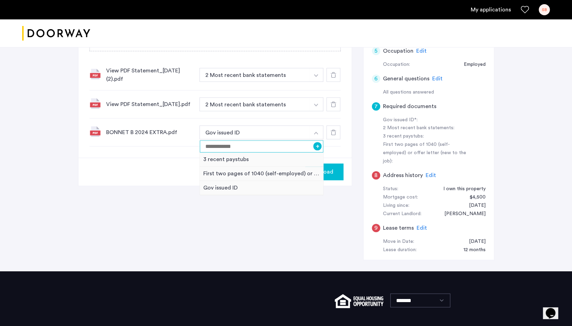
click at [297, 142] on input at bounding box center [262, 146] width 124 height 12
click at [316, 134] on img "button" at bounding box center [316, 133] width 4 height 3
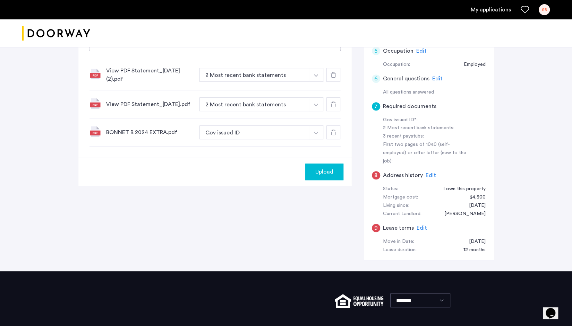
click at [316, 77] on img "button" at bounding box center [316, 75] width 4 height 3
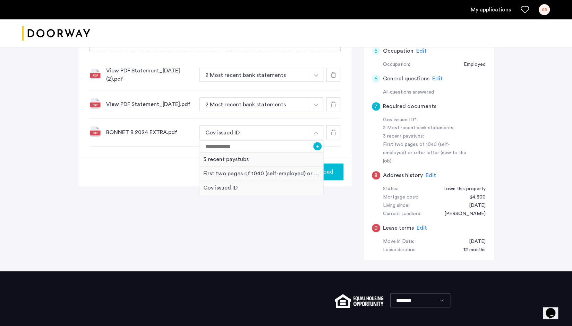
click at [316, 134] on img "button" at bounding box center [316, 133] width 4 height 3
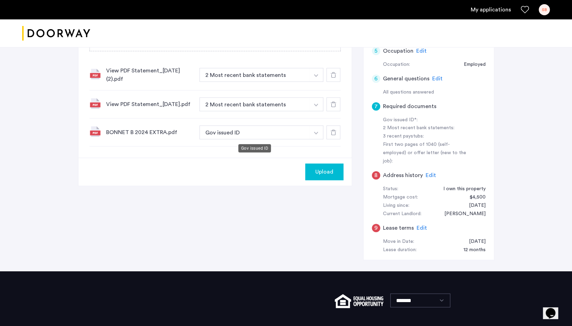
click at [263, 133] on button "Gov issued ID" at bounding box center [254, 132] width 110 height 14
click at [315, 77] on img "button" at bounding box center [316, 75] width 4 height 3
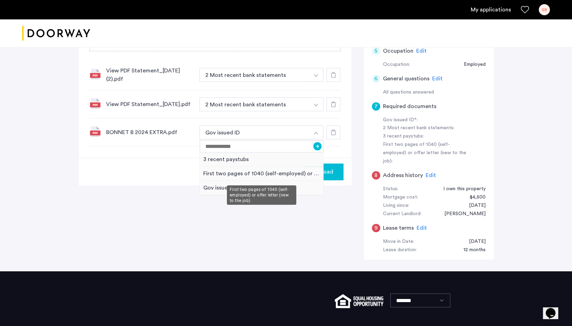
click at [254, 176] on div "First two pages of 1040 (self-employed) or offer letter (new to the job)" at bounding box center [262, 174] width 124 height 14
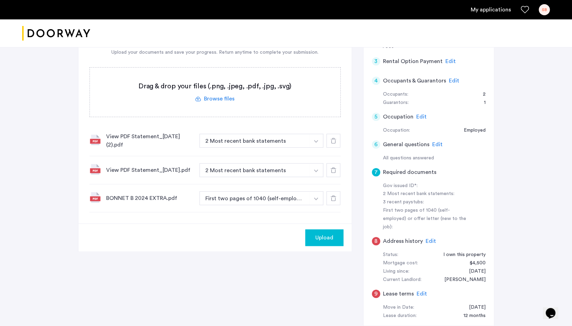
scroll to position [188, 0]
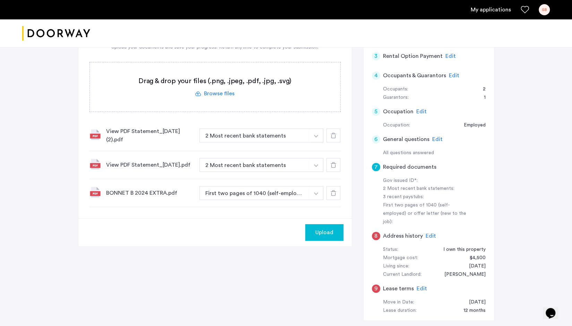
click at [323, 233] on span "Upload" at bounding box center [324, 232] width 18 height 8
click at [332, 236] on button "Next" at bounding box center [331, 232] width 24 height 17
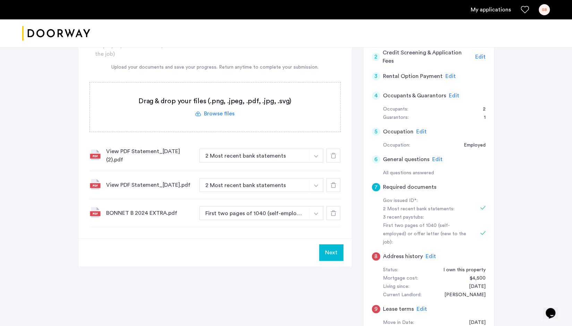
scroll to position [171, 0]
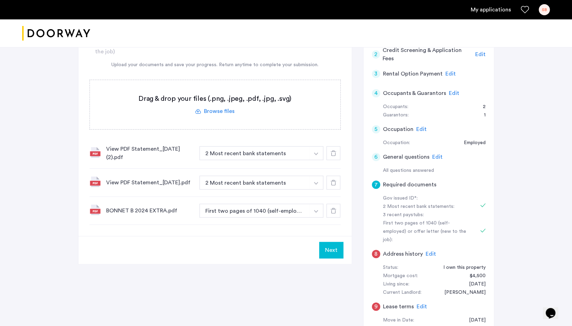
click at [330, 247] on button "Next" at bounding box center [331, 250] width 24 height 17
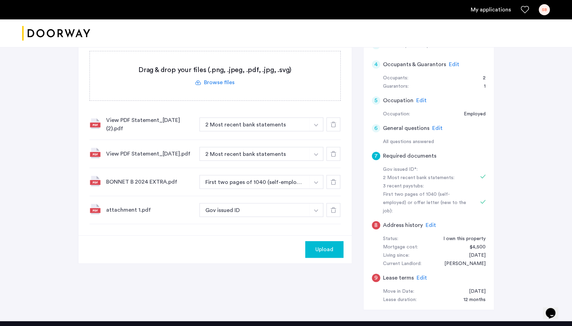
scroll to position [202, 0]
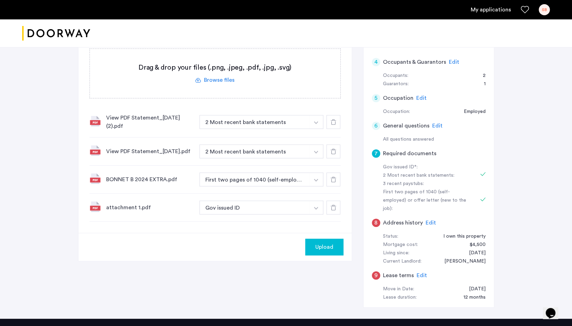
click at [130, 210] on div "attachment 1.pdf" at bounding box center [150, 207] width 88 height 8
click at [163, 207] on div "attachment 1.pdf" at bounding box center [150, 207] width 88 height 8
click at [319, 249] on span "Upload" at bounding box center [324, 247] width 18 height 8
click at [333, 249] on button "Next" at bounding box center [331, 247] width 24 height 17
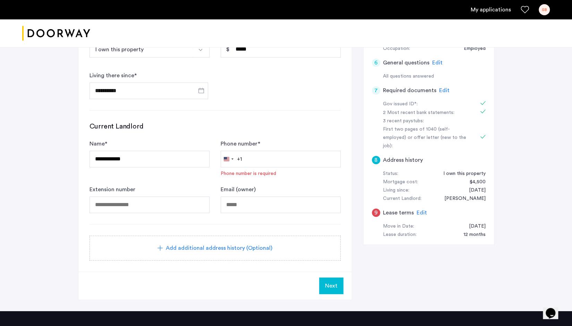
scroll to position [272, 0]
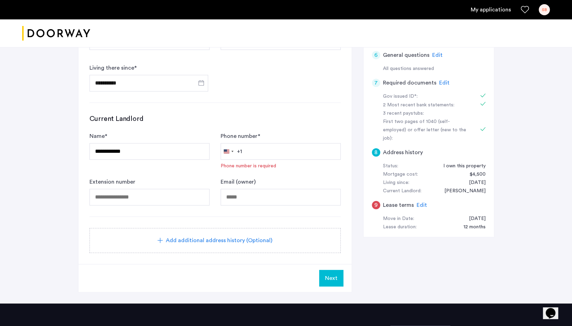
click at [285, 242] on div "Add additional address history (Optional)" at bounding box center [215, 240] width 234 height 8
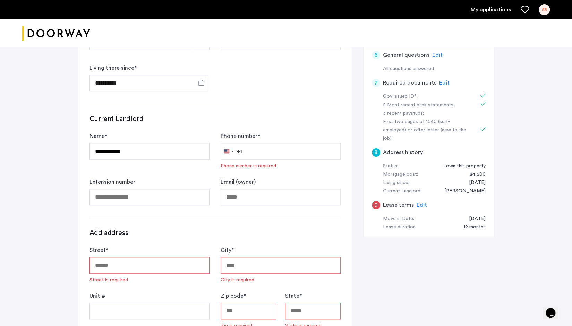
click at [422, 202] on span "Edit" at bounding box center [421, 205] width 10 height 6
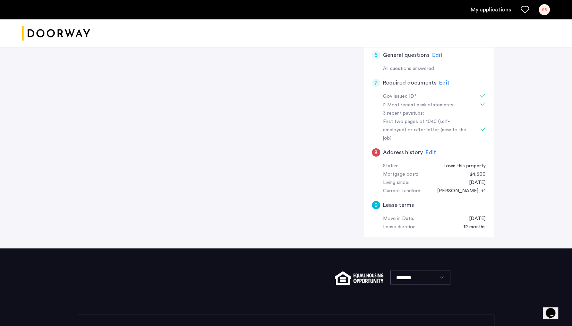
click at [394, 201] on h5 "Lease terms" at bounding box center [398, 205] width 31 height 8
click at [429, 150] on span "Edit" at bounding box center [430, 153] width 10 height 6
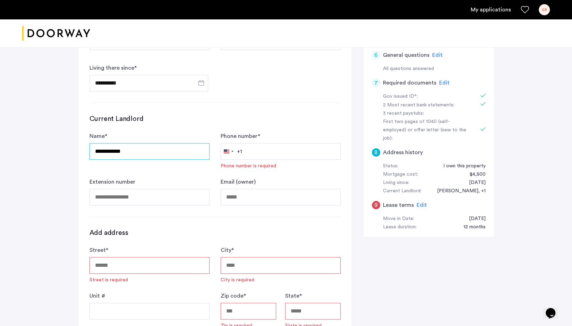
drag, startPoint x: 132, startPoint y: 148, endPoint x: 56, endPoint y: 145, distance: 76.6
click at [56, 145] on div "**********" at bounding box center [286, 225] width 572 height 901
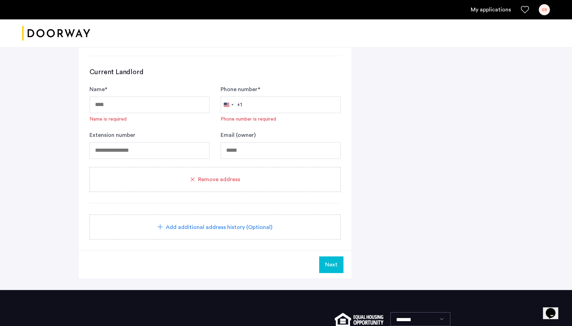
scroll to position [667, 0]
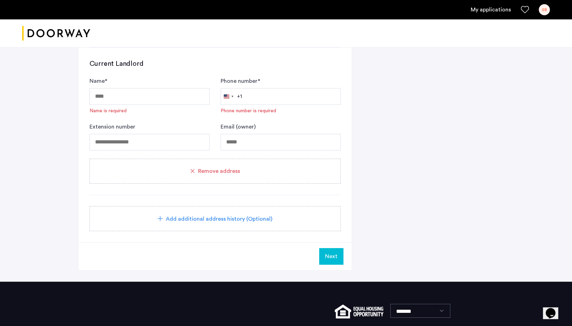
type input "**********"
click at [329, 252] on span "Next" at bounding box center [331, 256] width 12 height 8
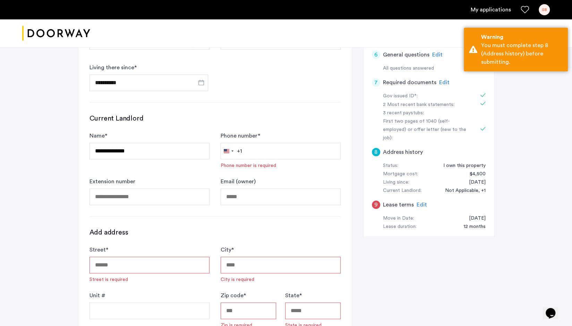
scroll to position [244, 0]
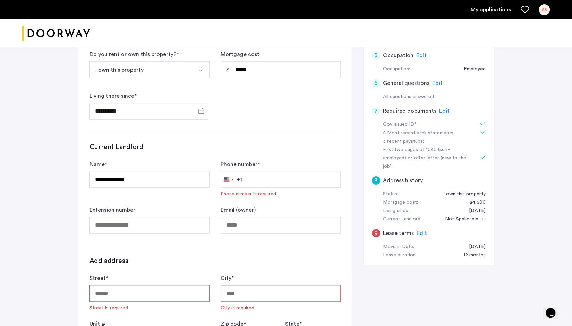
click at [376, 176] on div "8" at bounding box center [376, 180] width 8 height 8
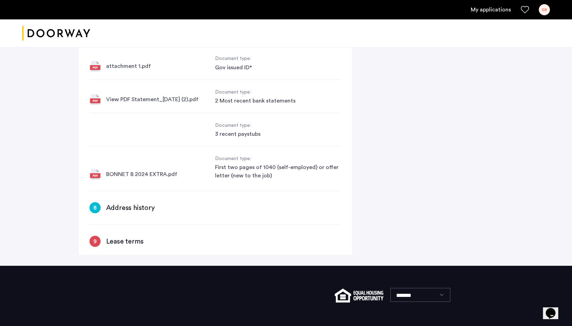
scroll to position [708, 0]
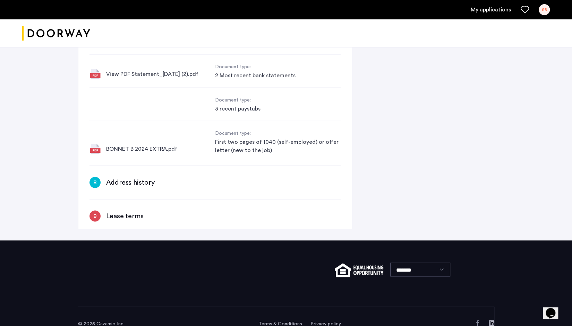
click at [95, 177] on div "8" at bounding box center [94, 182] width 11 height 11
click at [123, 177] on h3 "Address history" at bounding box center [130, 182] width 49 height 10
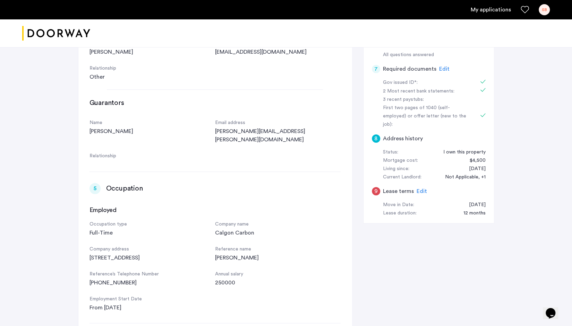
scroll to position [263, 0]
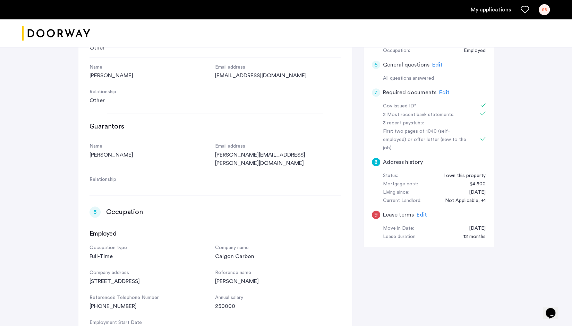
click at [421, 212] on span "Edit" at bounding box center [421, 215] width 10 height 6
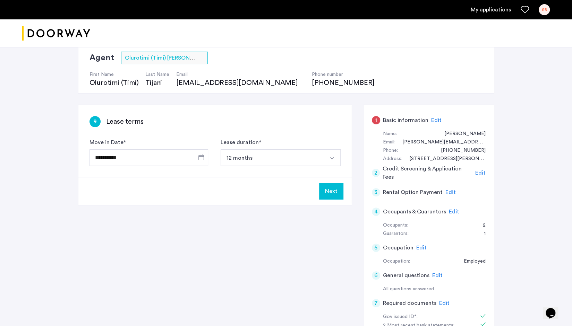
scroll to position [0, 0]
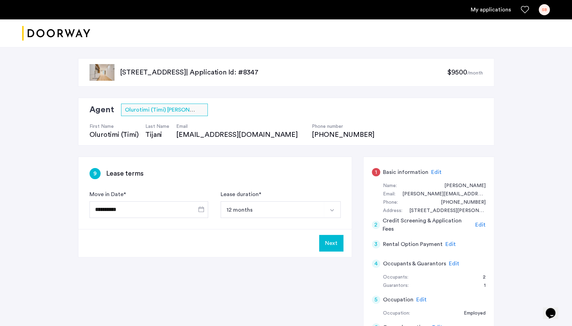
click at [331, 246] on button "Next" at bounding box center [331, 243] width 24 height 17
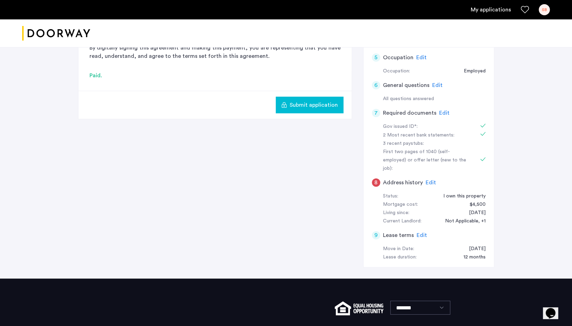
scroll to position [162, 0]
